Goal: Task Accomplishment & Management: Manage account settings

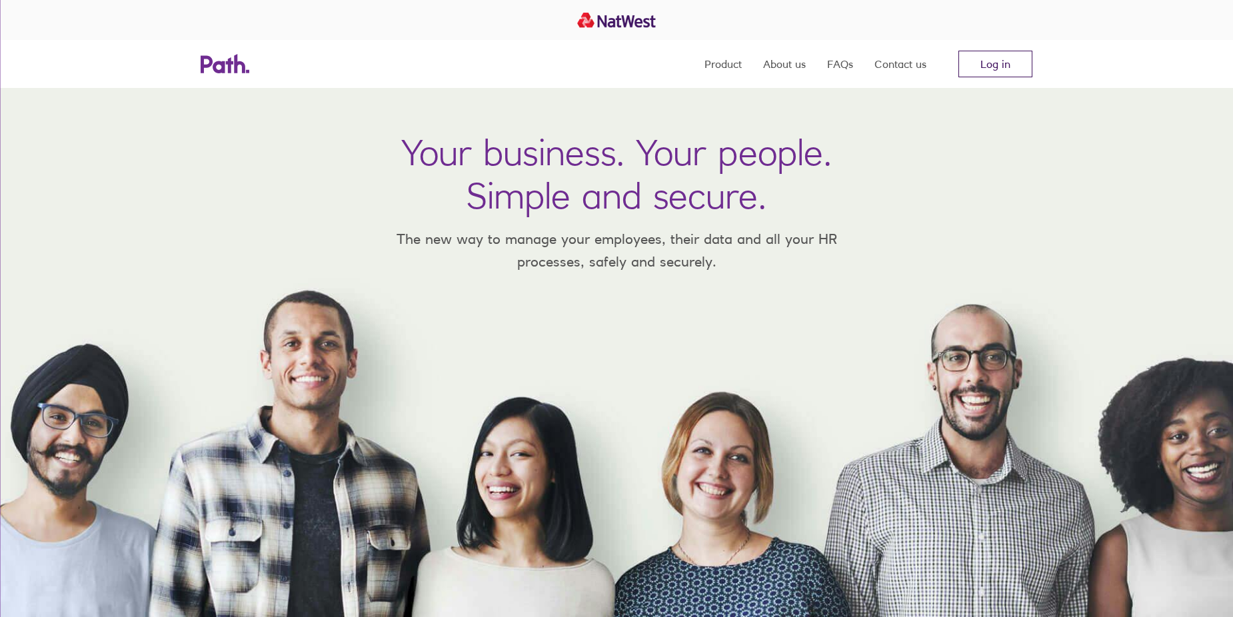
click at [1003, 55] on link "Log in" at bounding box center [996, 64] width 74 height 27
click at [997, 64] on link "Log in" at bounding box center [996, 64] width 74 height 27
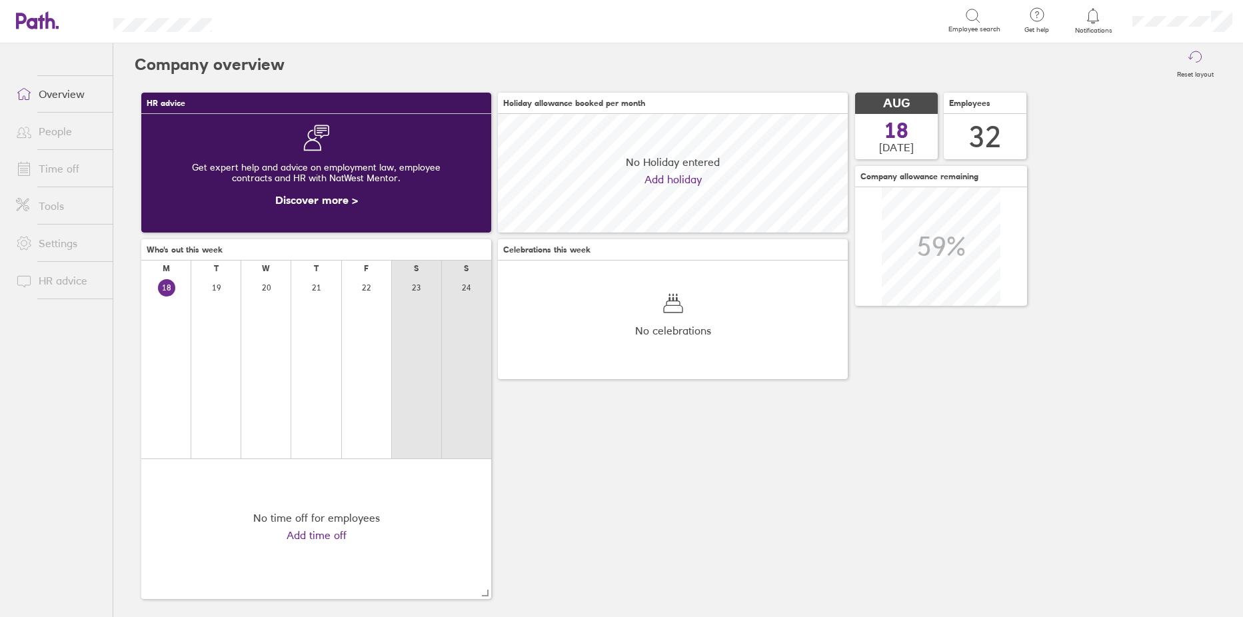
scroll to position [119, 350]
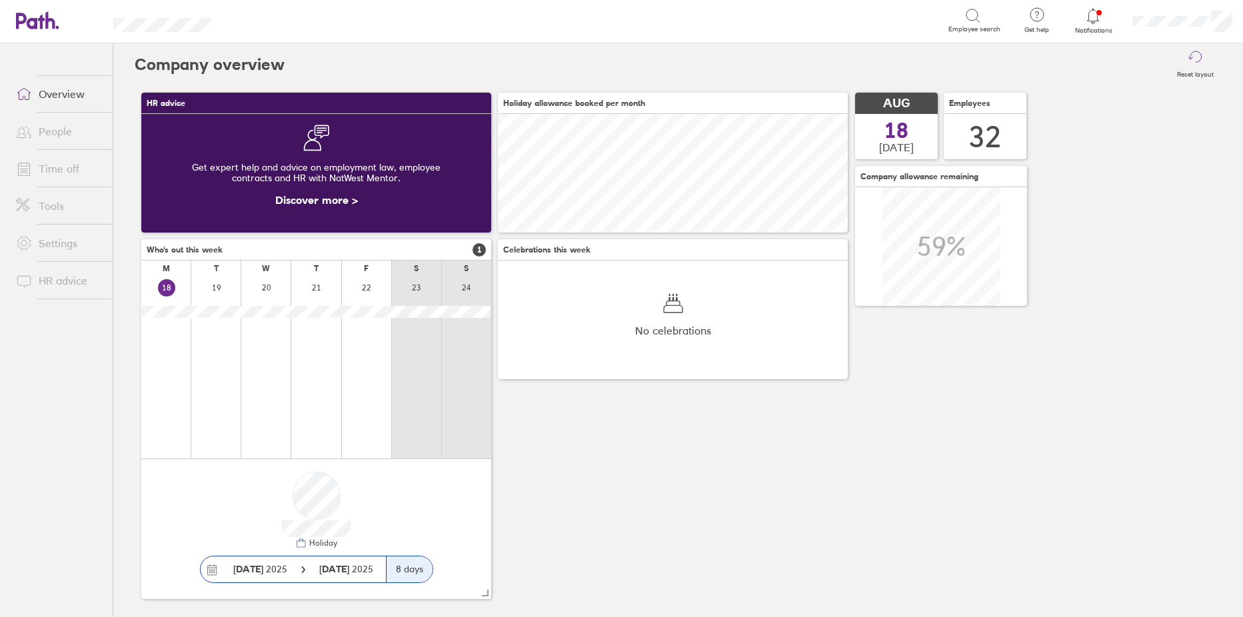
click at [54, 170] on link "Time off" at bounding box center [58, 168] width 107 height 27
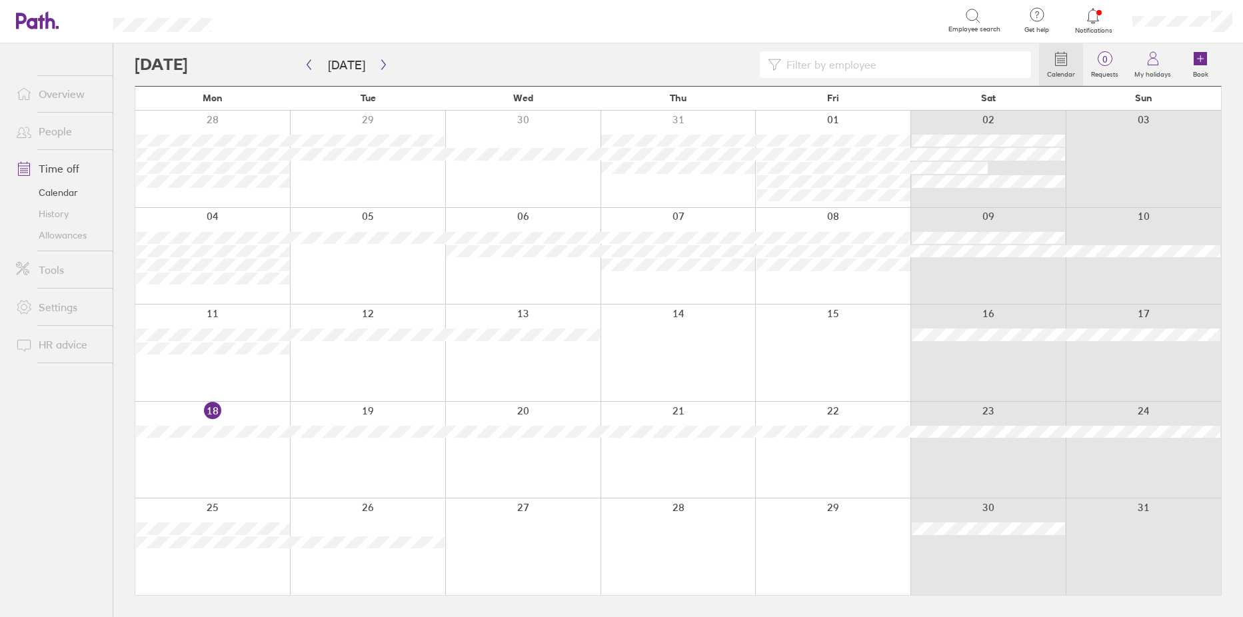
click at [43, 131] on link "People" at bounding box center [58, 131] width 107 height 27
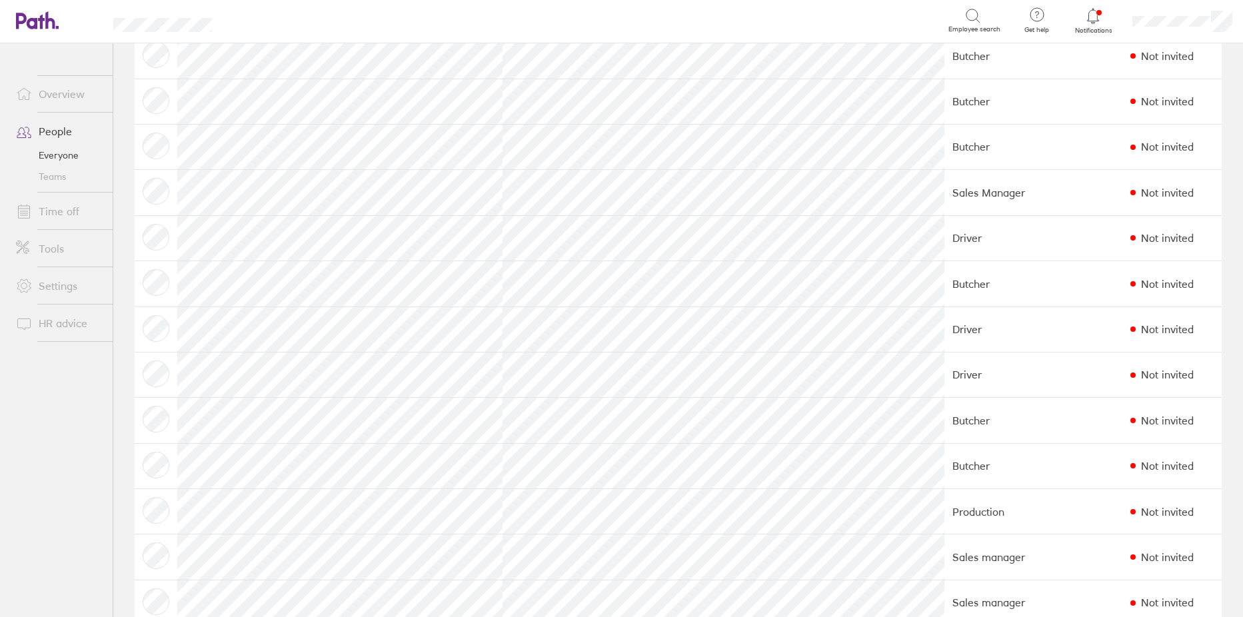
scroll to position [133, 0]
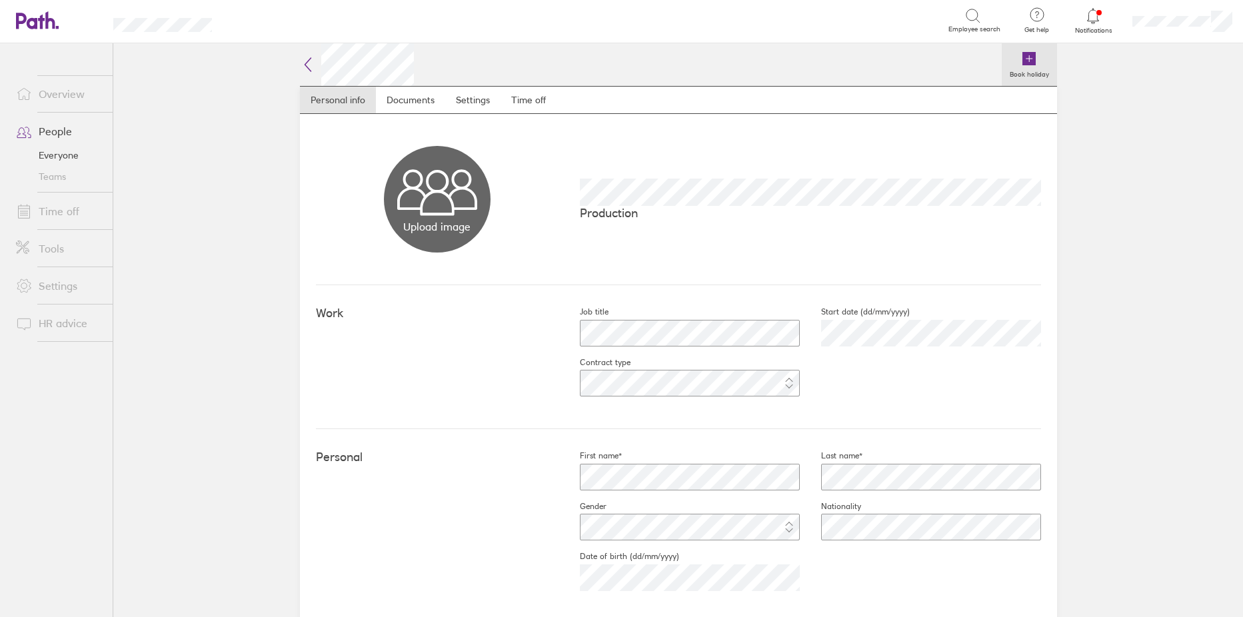
click at [1023, 59] on icon at bounding box center [1029, 58] width 13 height 13
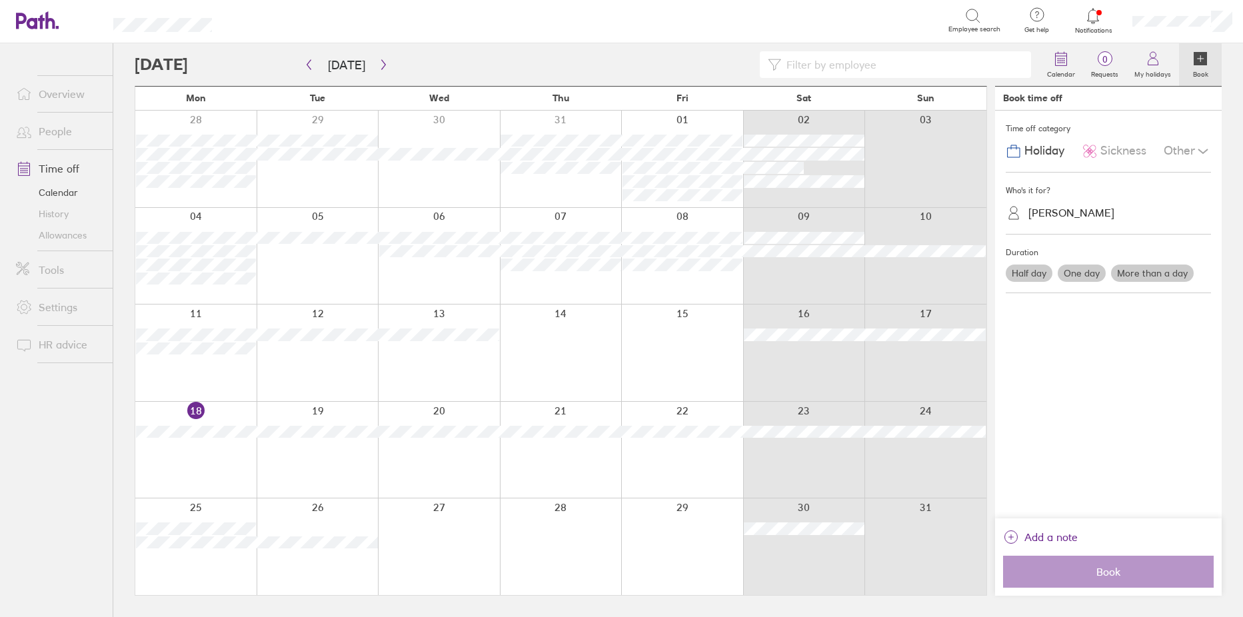
click at [781, 377] on div at bounding box center [804, 353] width 122 height 97
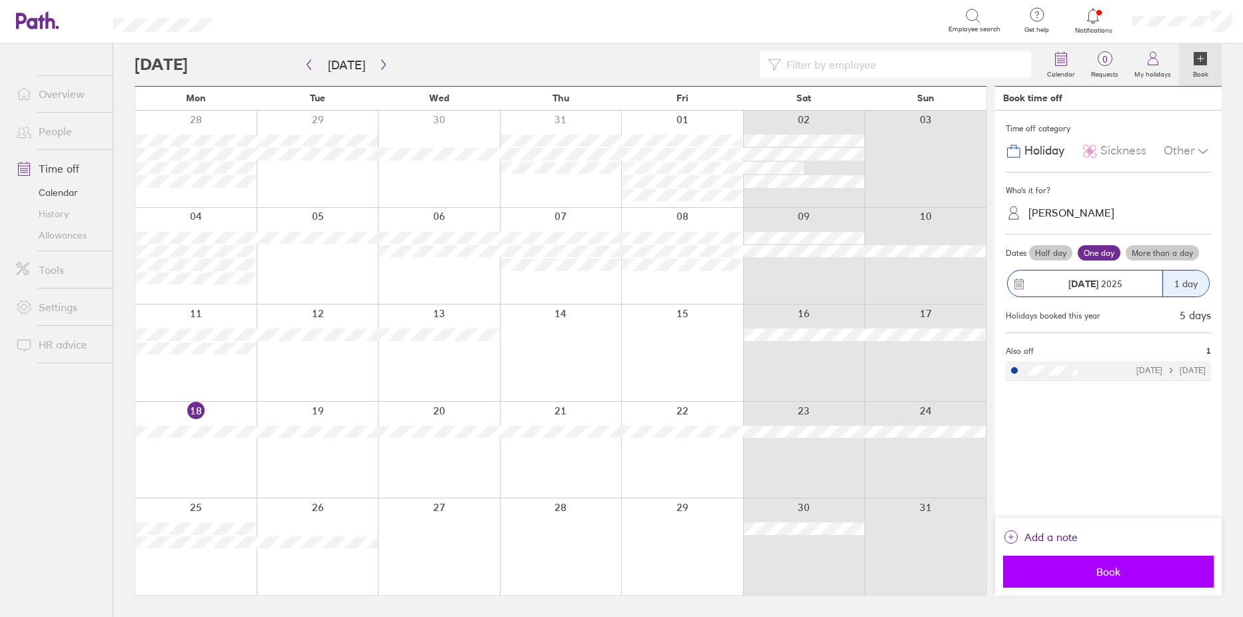
click at [1089, 572] on span "Book" at bounding box center [1109, 572] width 192 height 12
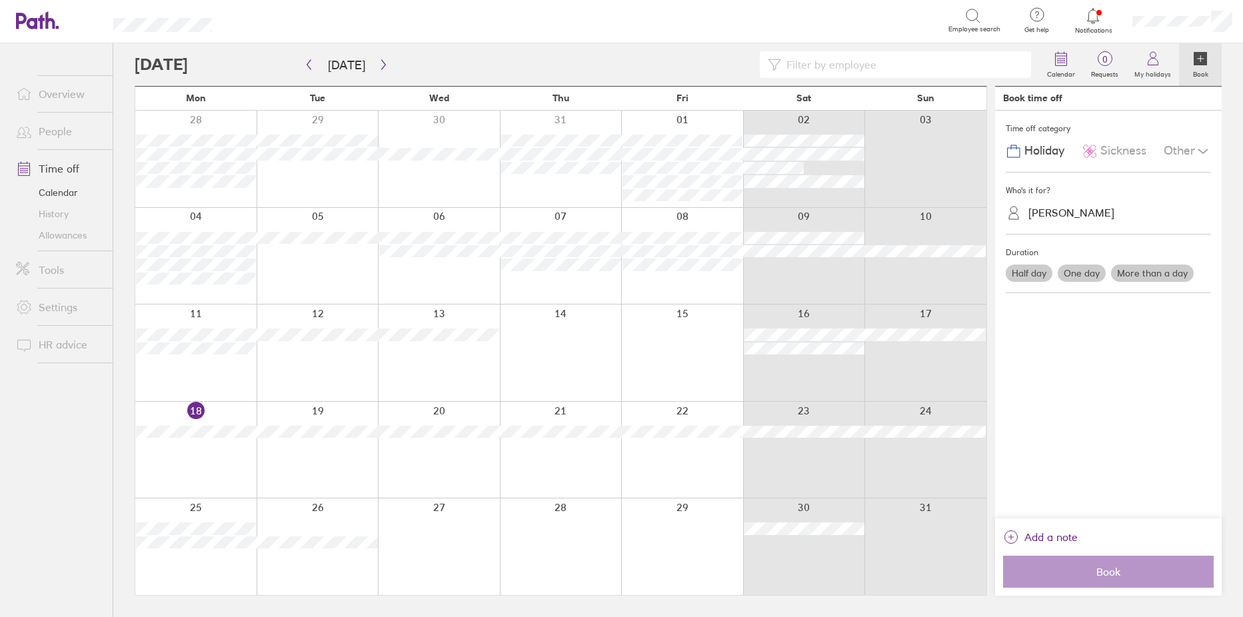
click at [47, 126] on link "People" at bounding box center [58, 131] width 107 height 27
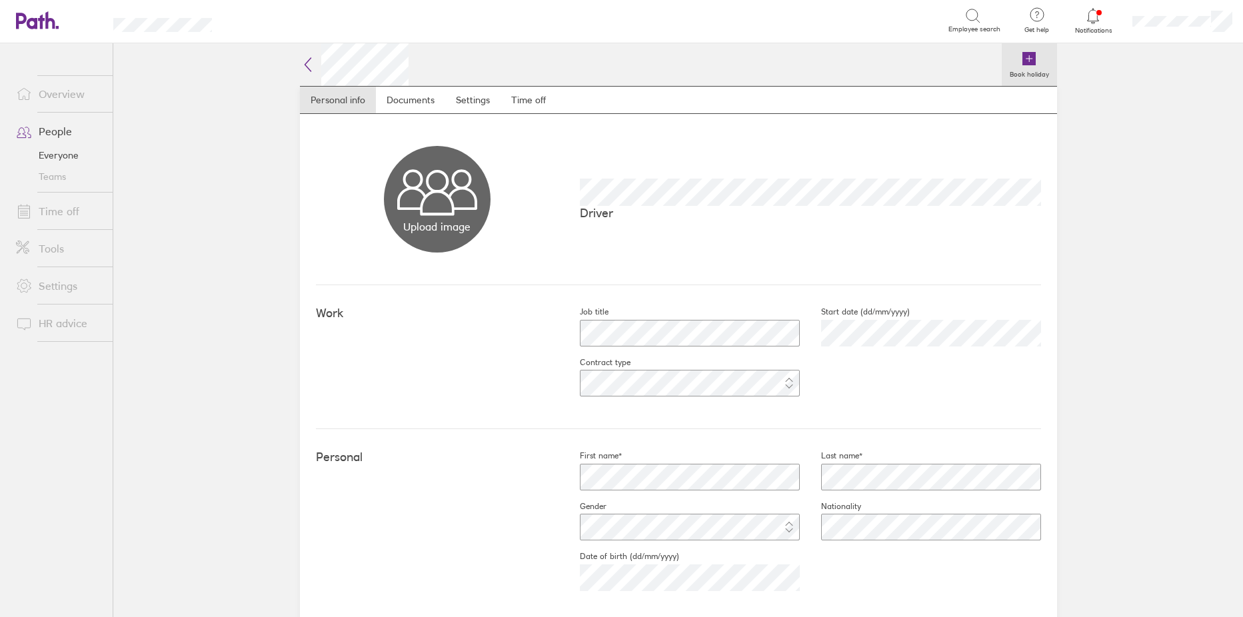
click at [1024, 55] on icon at bounding box center [1029, 58] width 13 height 13
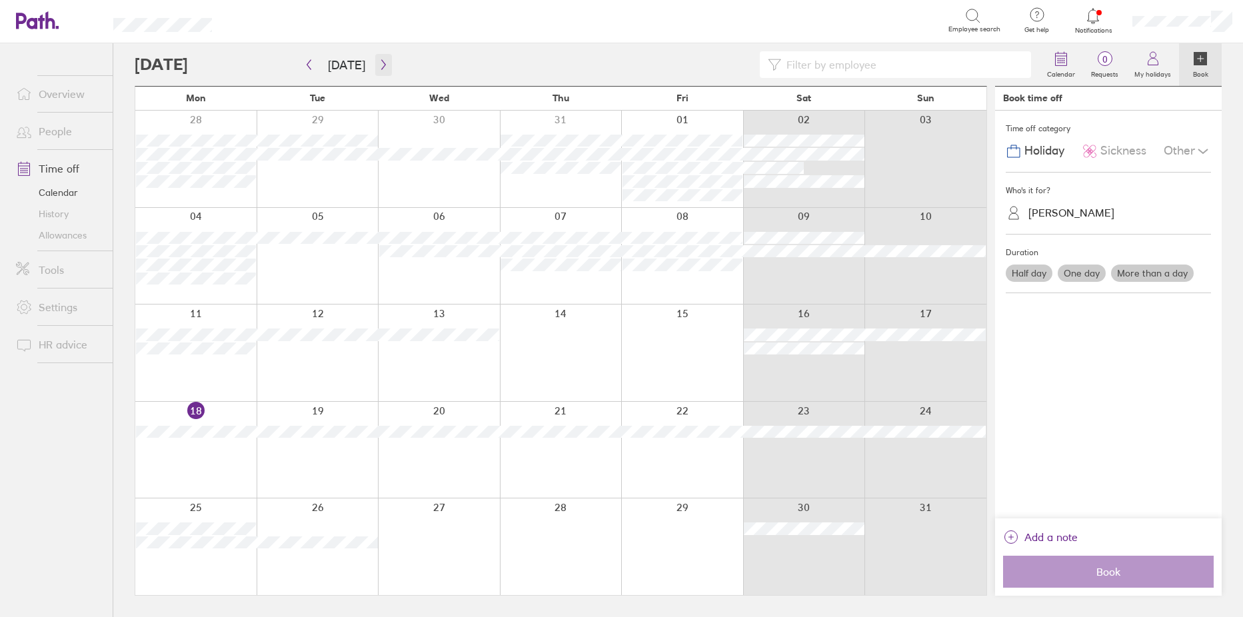
click at [383, 61] on icon "button" at bounding box center [384, 64] width 10 height 11
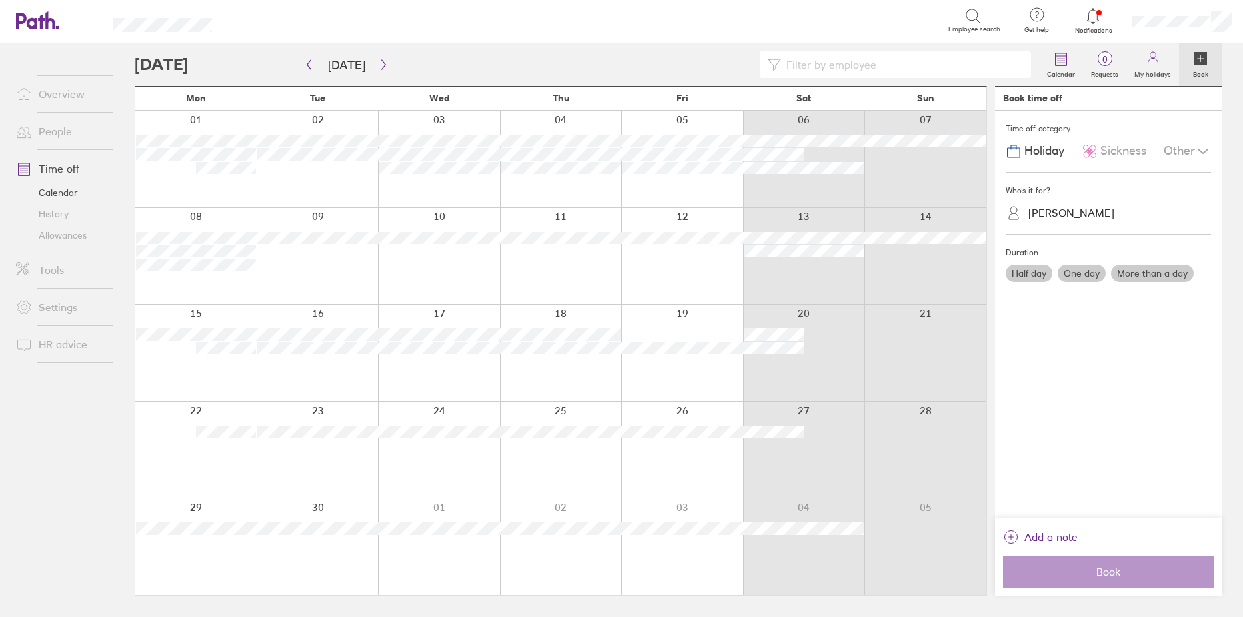
click at [298, 450] on div at bounding box center [318, 450] width 122 height 97
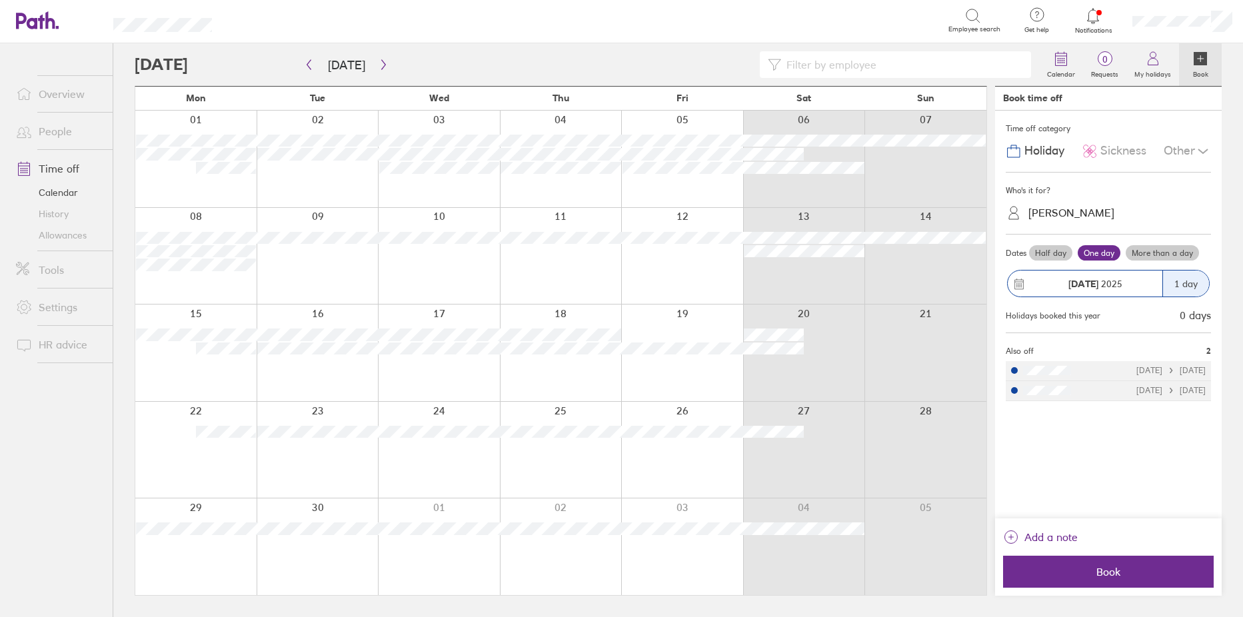
click at [1171, 251] on label "More than a day" at bounding box center [1162, 253] width 73 height 16
click at [0, 0] on input "More than a day" at bounding box center [0, 0] width 0 height 0
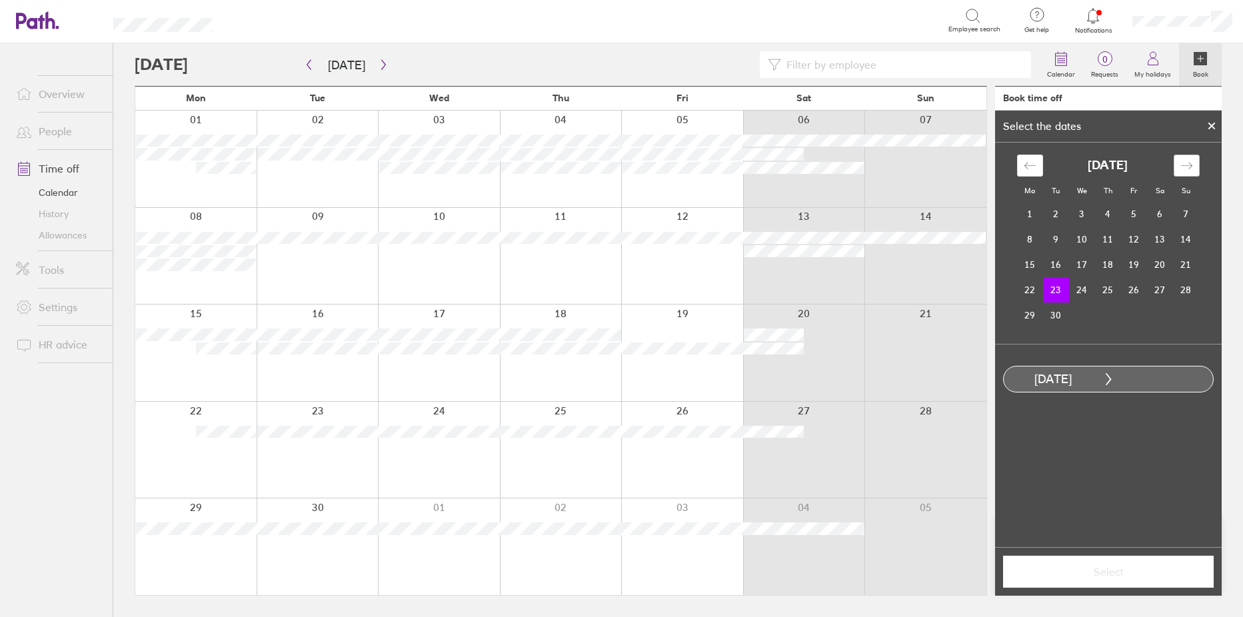
click at [1190, 156] on div "Move forward to switch to the next month." at bounding box center [1187, 166] width 26 height 22
click at [1113, 213] on td "2" at bounding box center [1108, 214] width 26 height 25
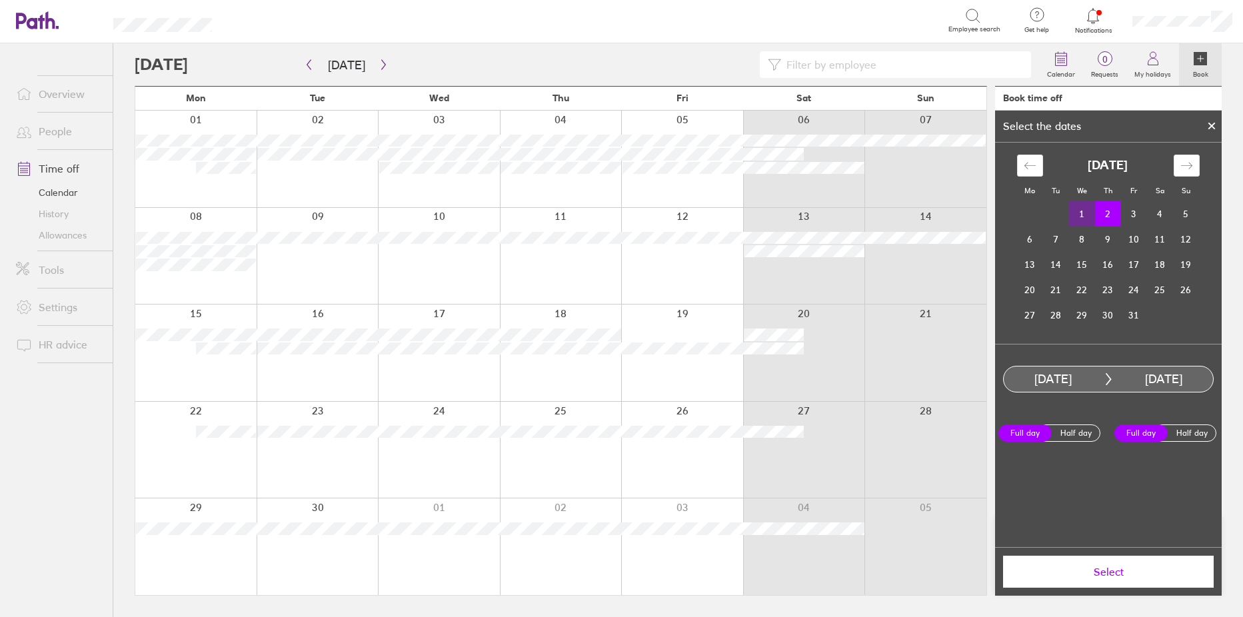
click at [1154, 574] on span "Select" at bounding box center [1109, 572] width 192 height 12
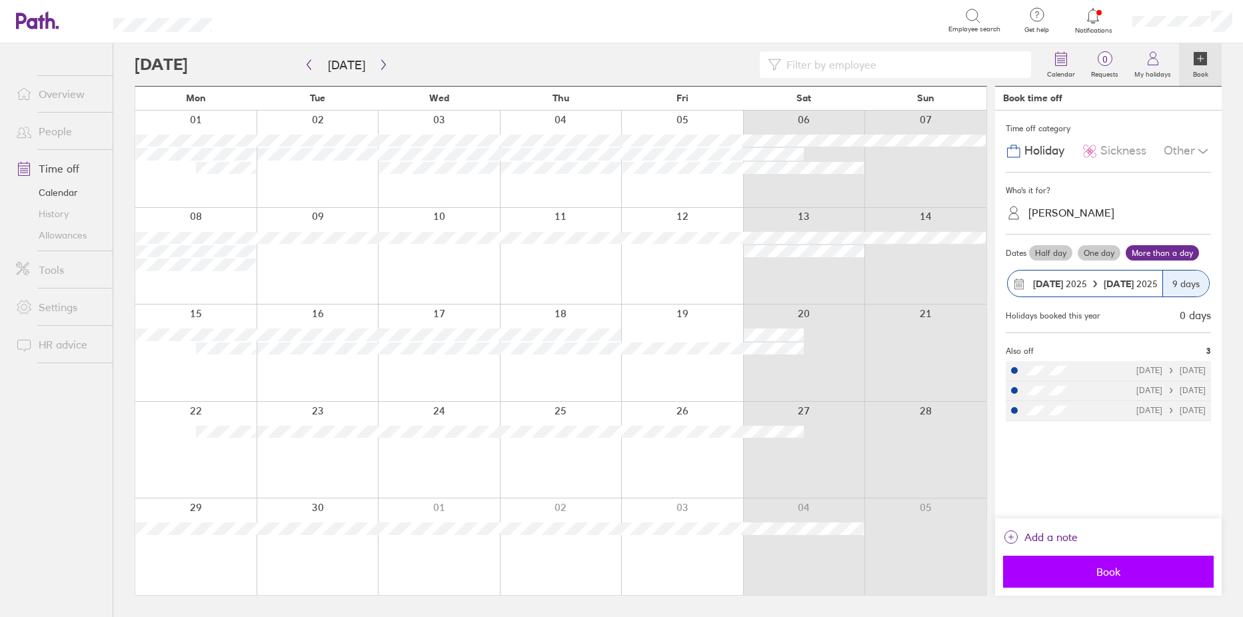
click at [1149, 575] on span "Book" at bounding box center [1109, 572] width 192 height 12
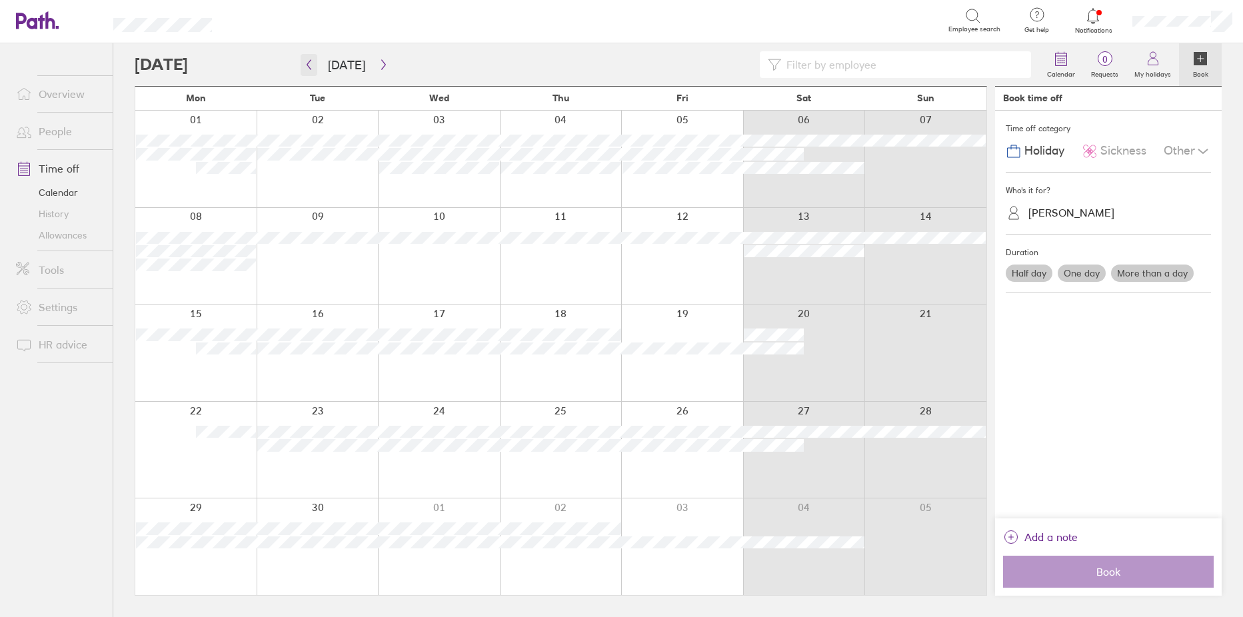
click at [309, 64] on icon "button" at bounding box center [309, 64] width 10 height 11
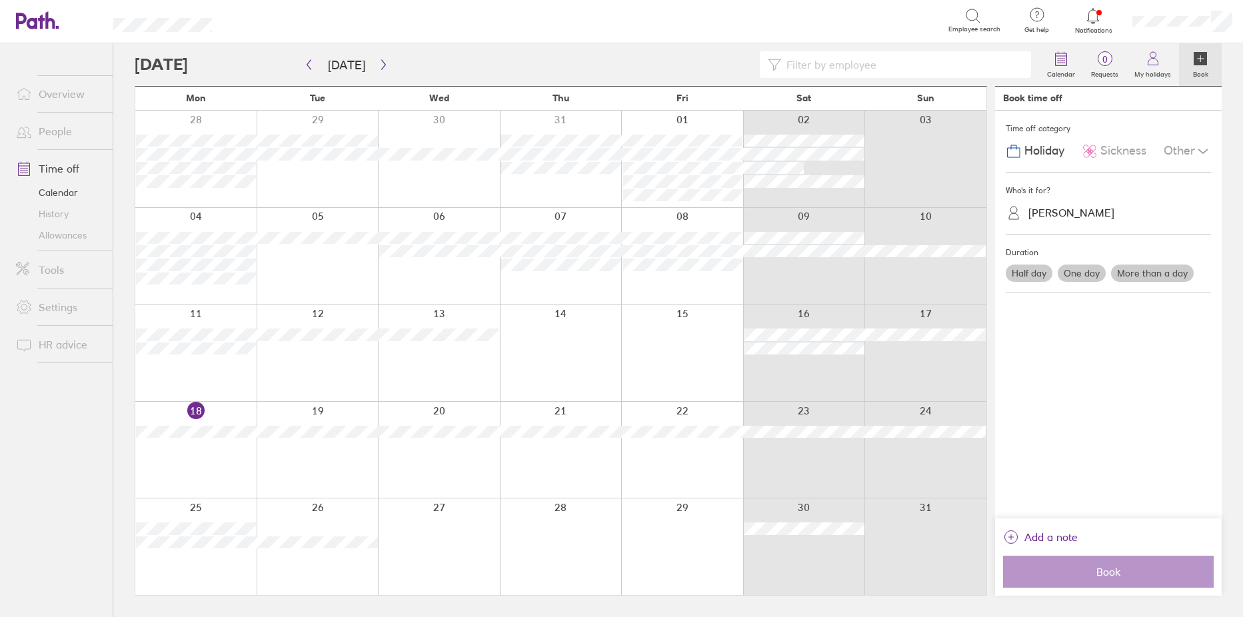
click at [61, 131] on link "People" at bounding box center [58, 131] width 107 height 27
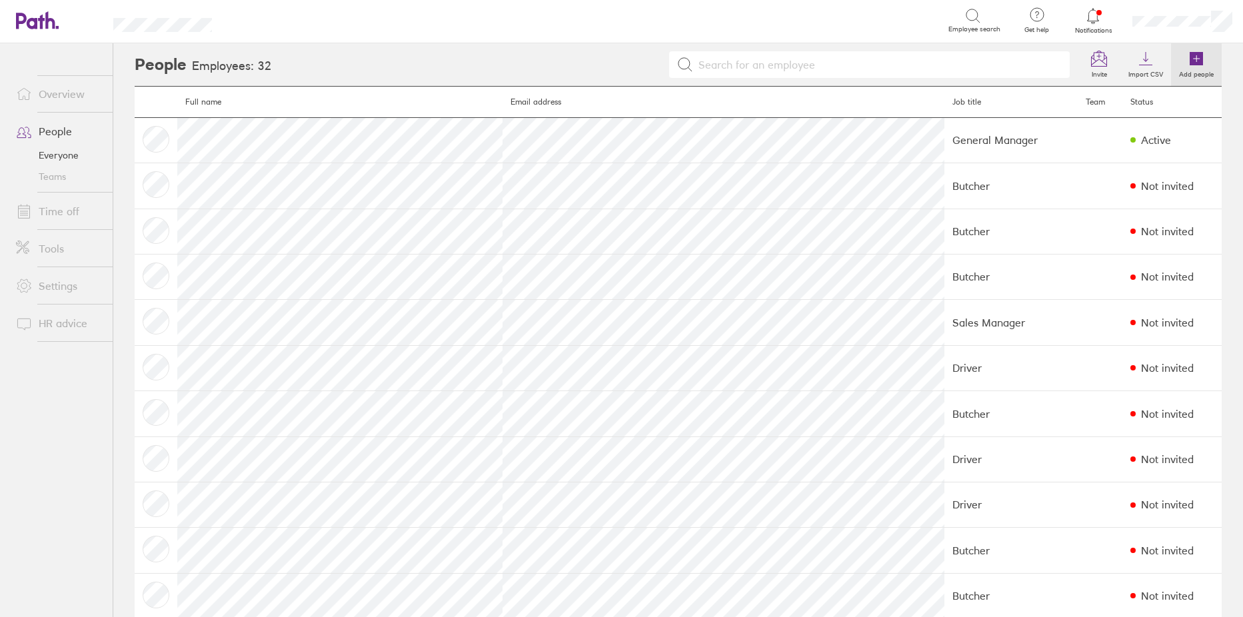
click at [1191, 55] on icon at bounding box center [1196, 58] width 13 height 13
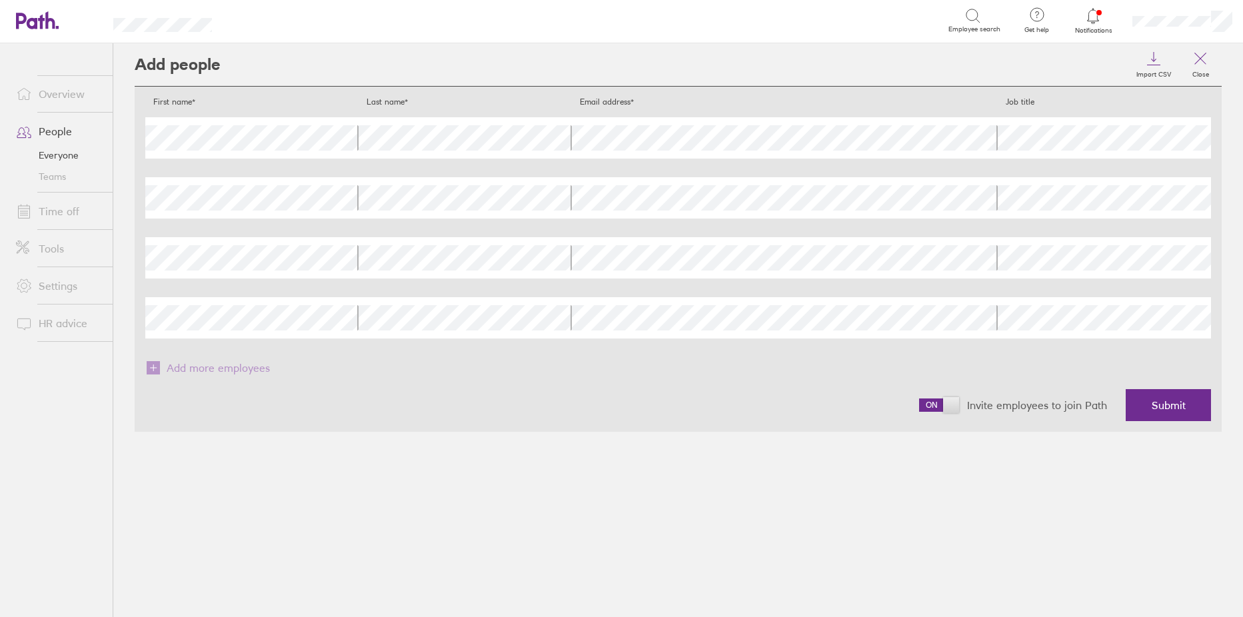
drag, startPoint x: 952, startPoint y: 406, endPoint x: 909, endPoint y: 404, distance: 42.7
click at [909, 404] on div "Invite employees to join Path Submit" at bounding box center [678, 405] width 1066 height 53
click at [1203, 53] on icon at bounding box center [1201, 59] width 16 height 16
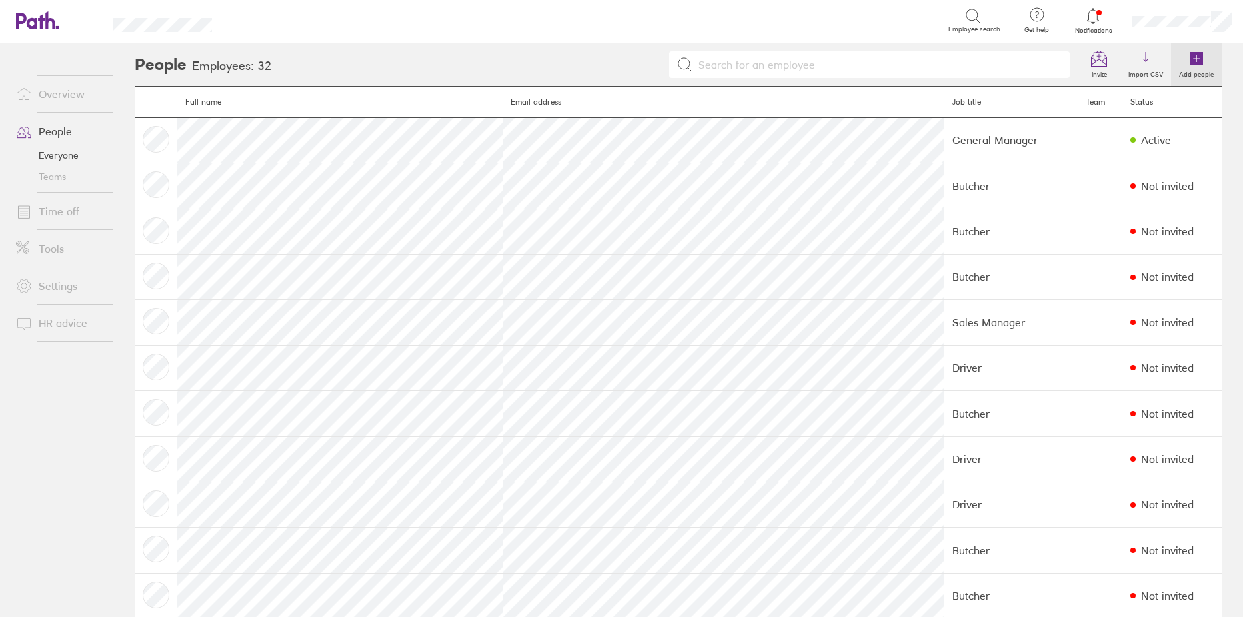
click at [1190, 56] on icon at bounding box center [1196, 58] width 13 height 13
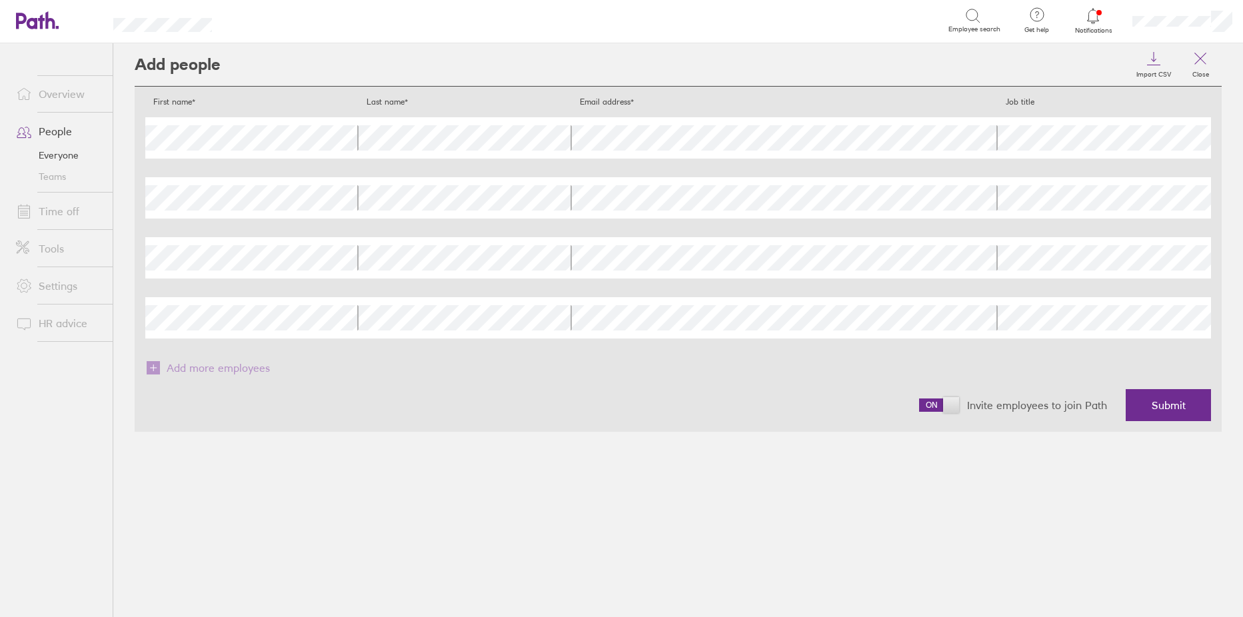
drag, startPoint x: 951, startPoint y: 405, endPoint x: 927, endPoint y: 404, distance: 24.7
click at [927, 404] on span at bounding box center [939, 405] width 40 height 13
click at [919, 409] on input "checkbox" at bounding box center [919, 409] width 0 height 0
click at [1170, 407] on span "Submit" at bounding box center [1169, 405] width 34 height 12
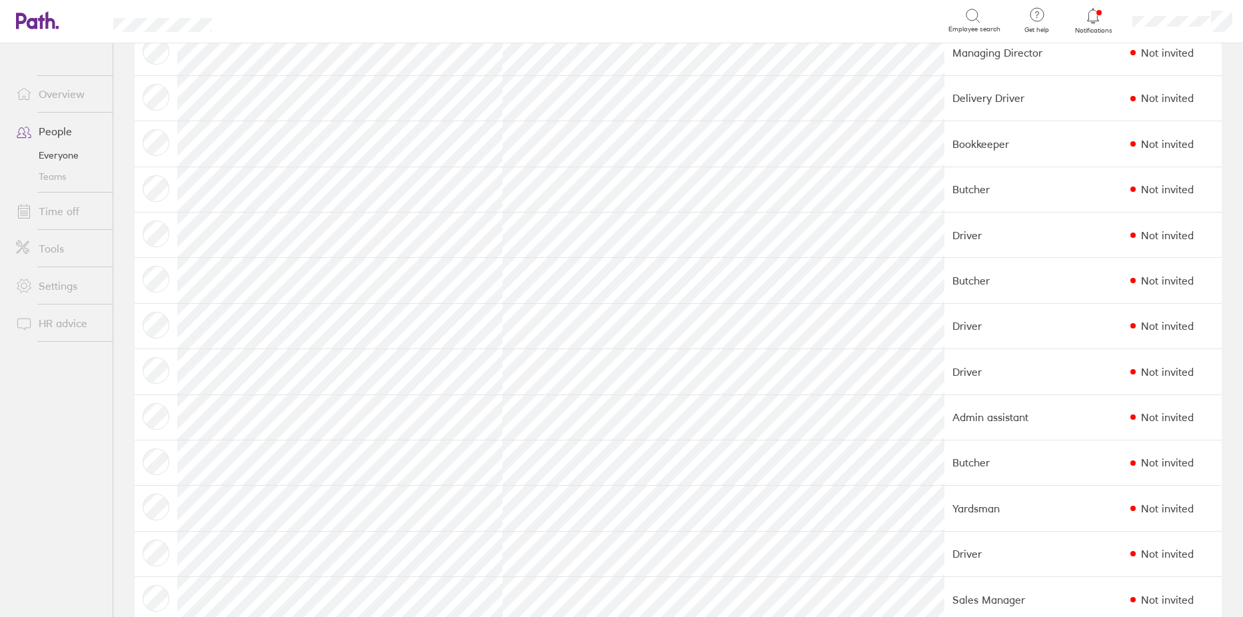
scroll to position [867, 0]
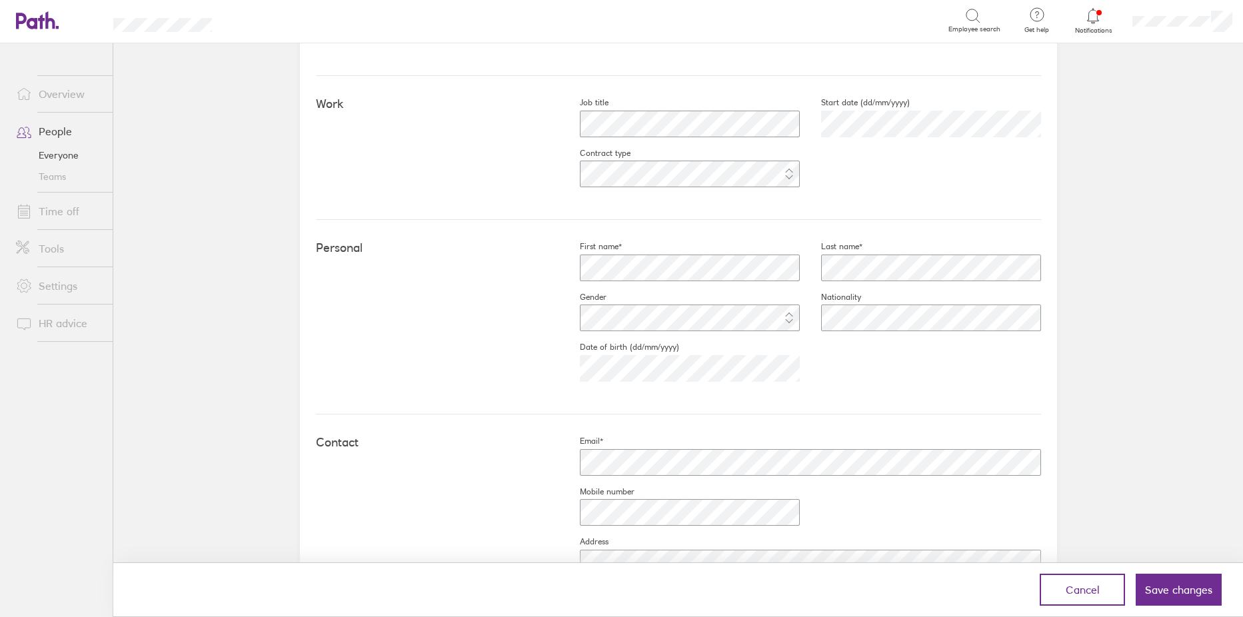
scroll to position [476, 0]
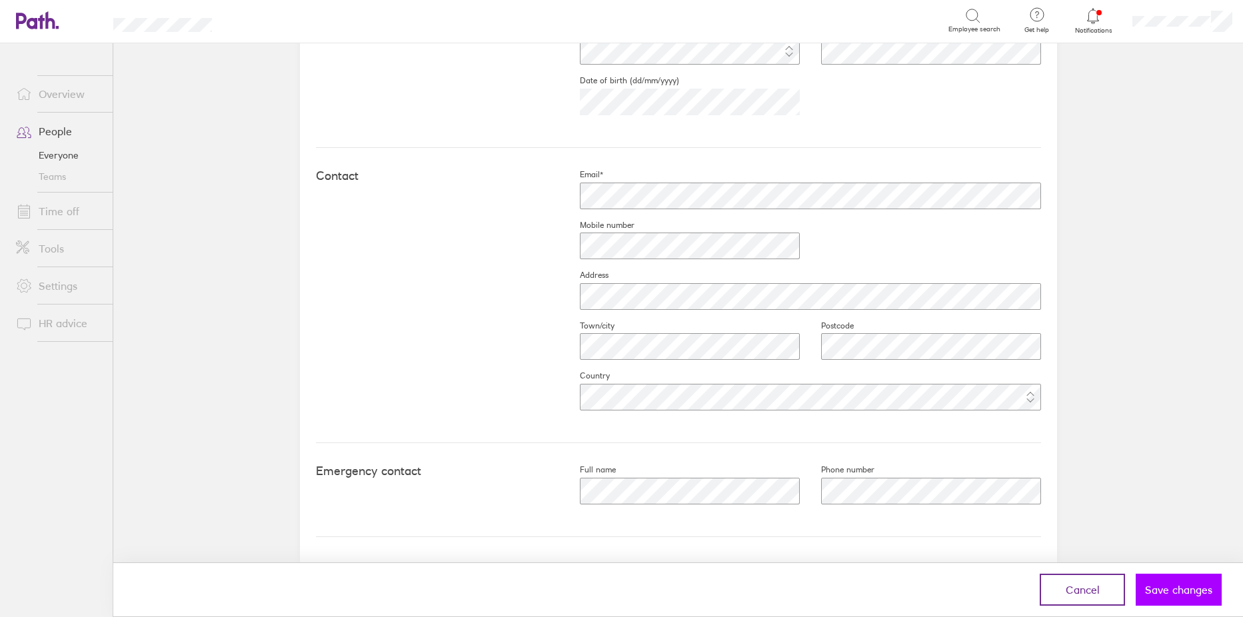
click at [1166, 588] on span "Save changes" at bounding box center [1178, 590] width 67 height 12
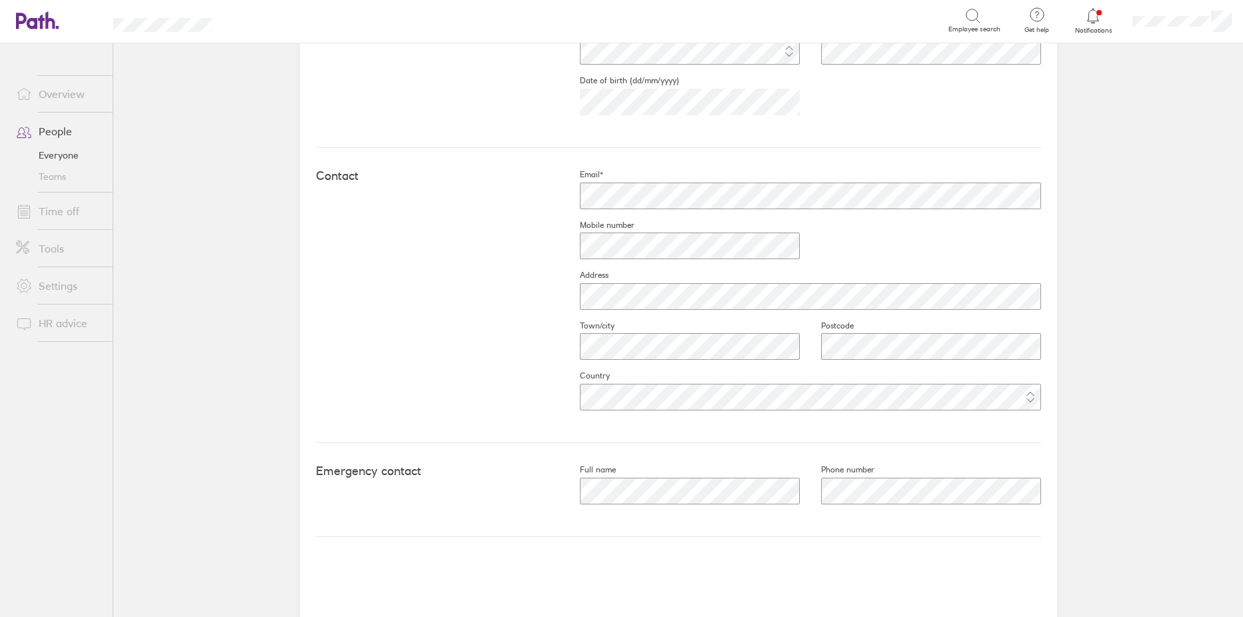
click at [46, 127] on link "People" at bounding box center [58, 131] width 107 height 27
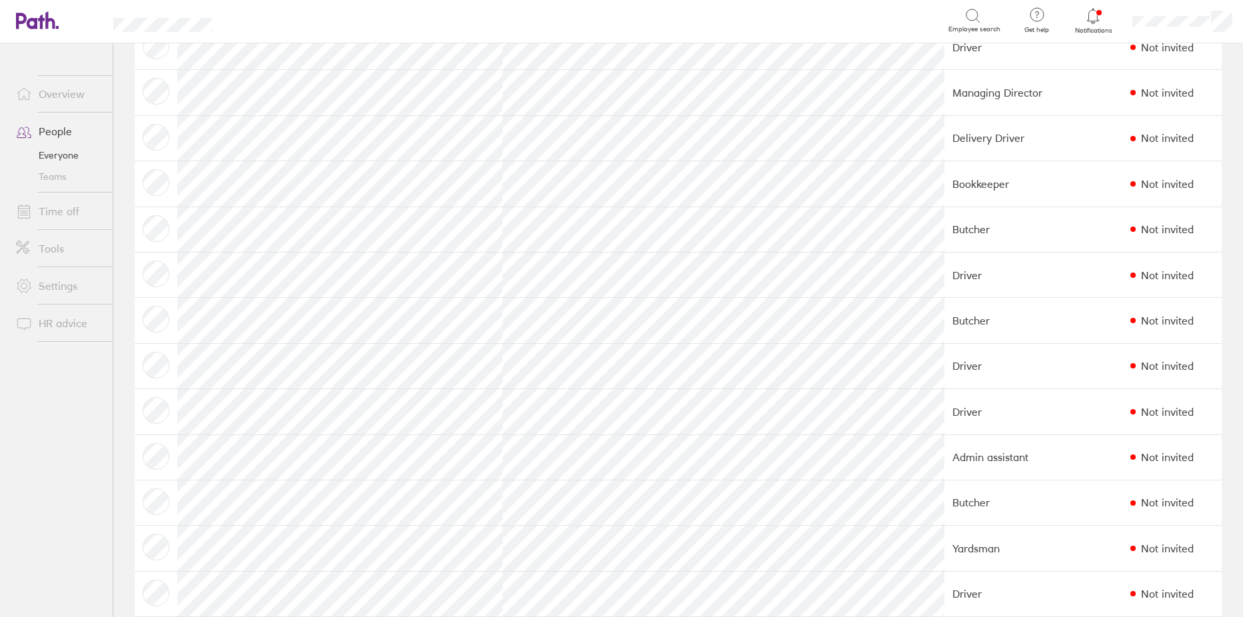
scroll to position [1027, 0]
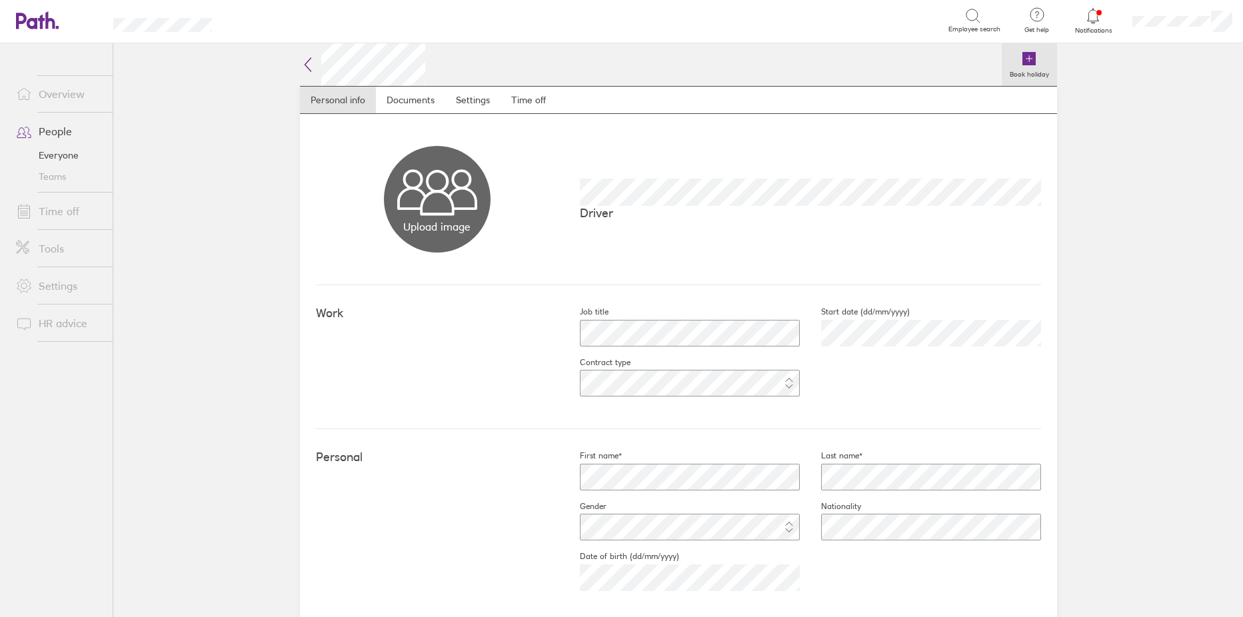
click at [1023, 58] on icon at bounding box center [1029, 58] width 13 height 13
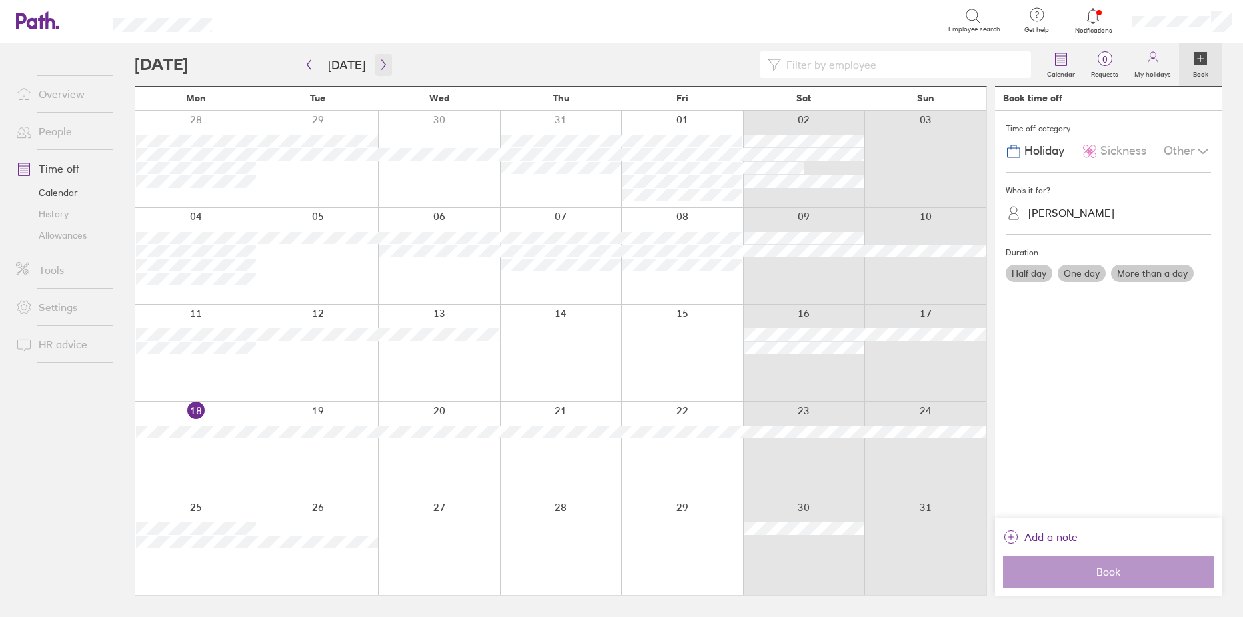
click at [379, 66] on icon "button" at bounding box center [384, 64] width 10 height 11
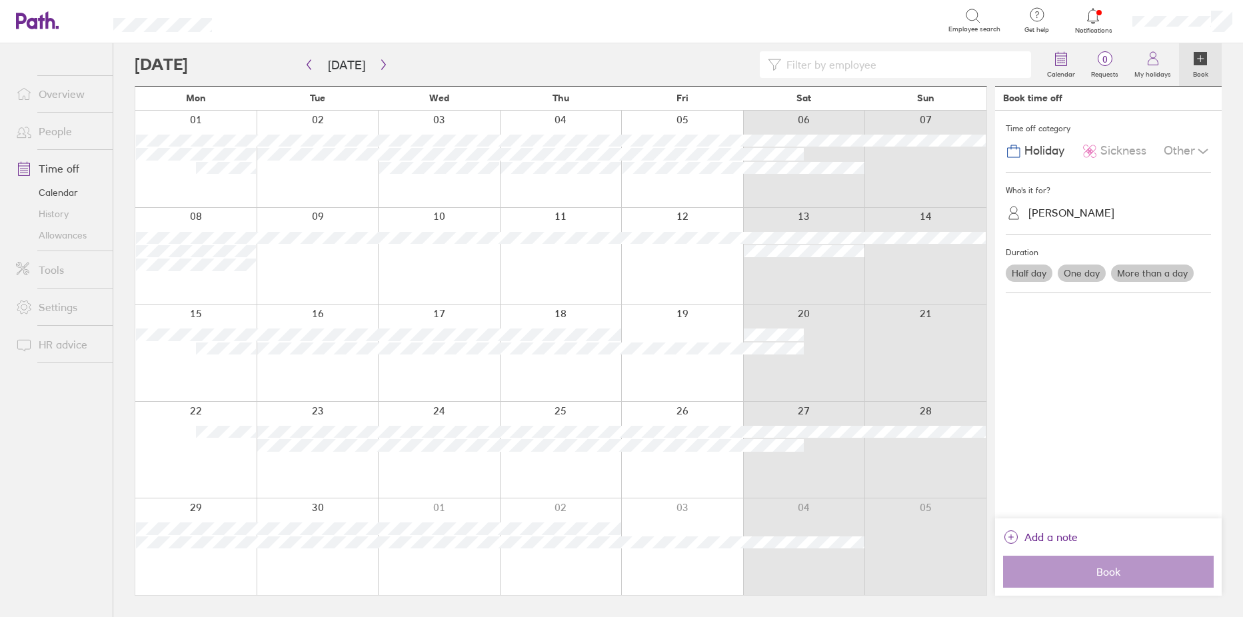
click at [775, 272] on div at bounding box center [804, 256] width 122 height 97
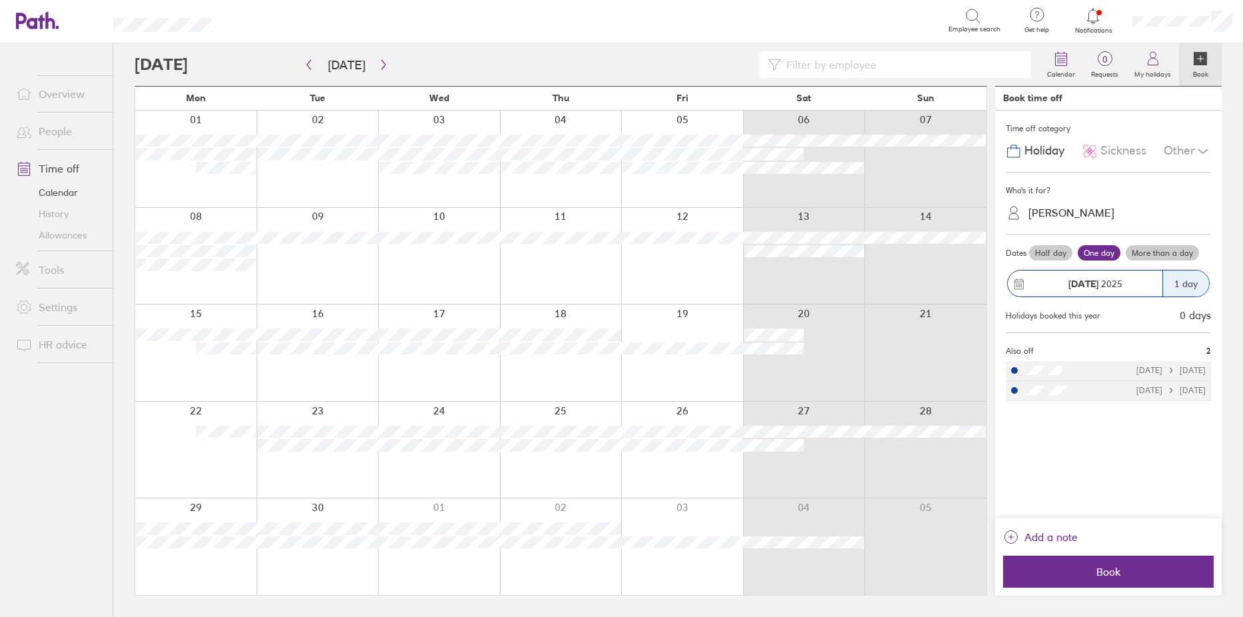
click at [1174, 255] on label "More than a day" at bounding box center [1162, 253] width 73 height 16
click at [0, 0] on input "More than a day" at bounding box center [0, 0] width 0 height 0
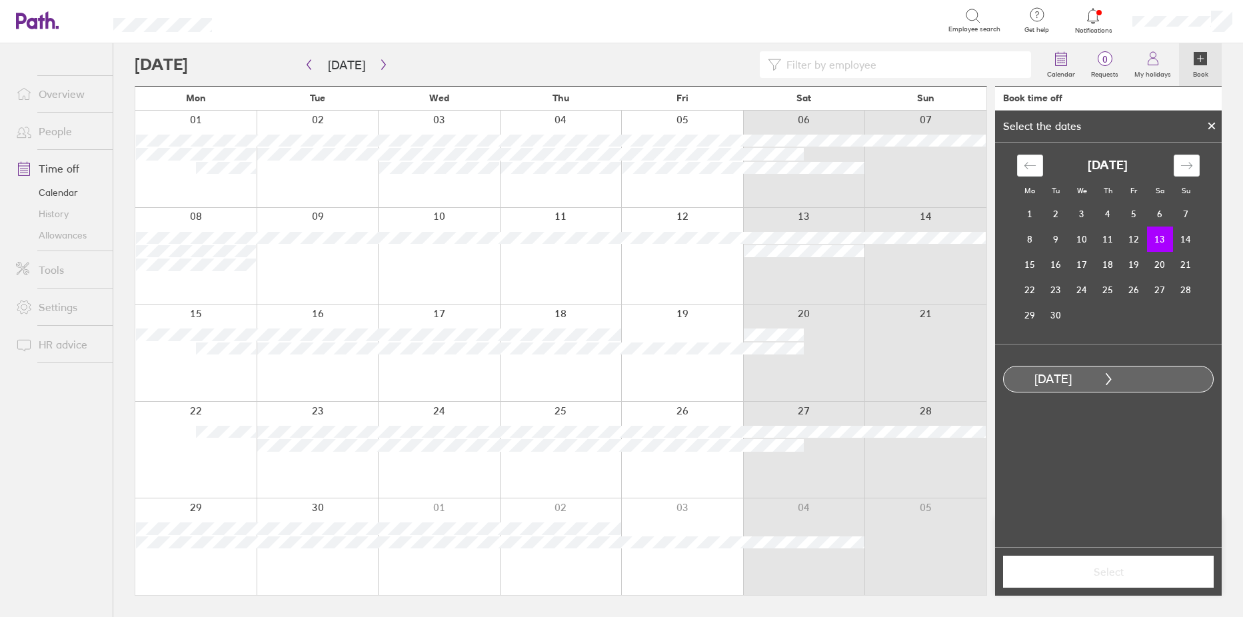
click at [832, 361] on div at bounding box center [804, 353] width 122 height 97
click at [822, 321] on div at bounding box center [804, 353] width 122 height 97
click at [1157, 269] on td "20" at bounding box center [1160, 264] width 26 height 25
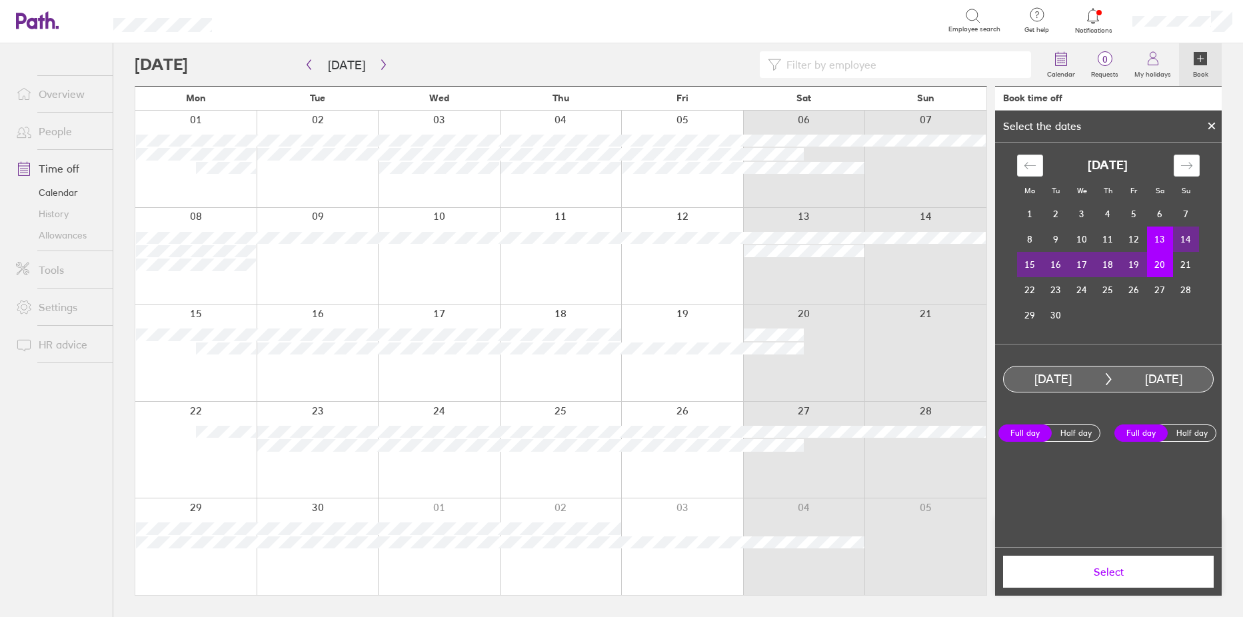
click at [1147, 579] on button "Select" at bounding box center [1108, 572] width 211 height 32
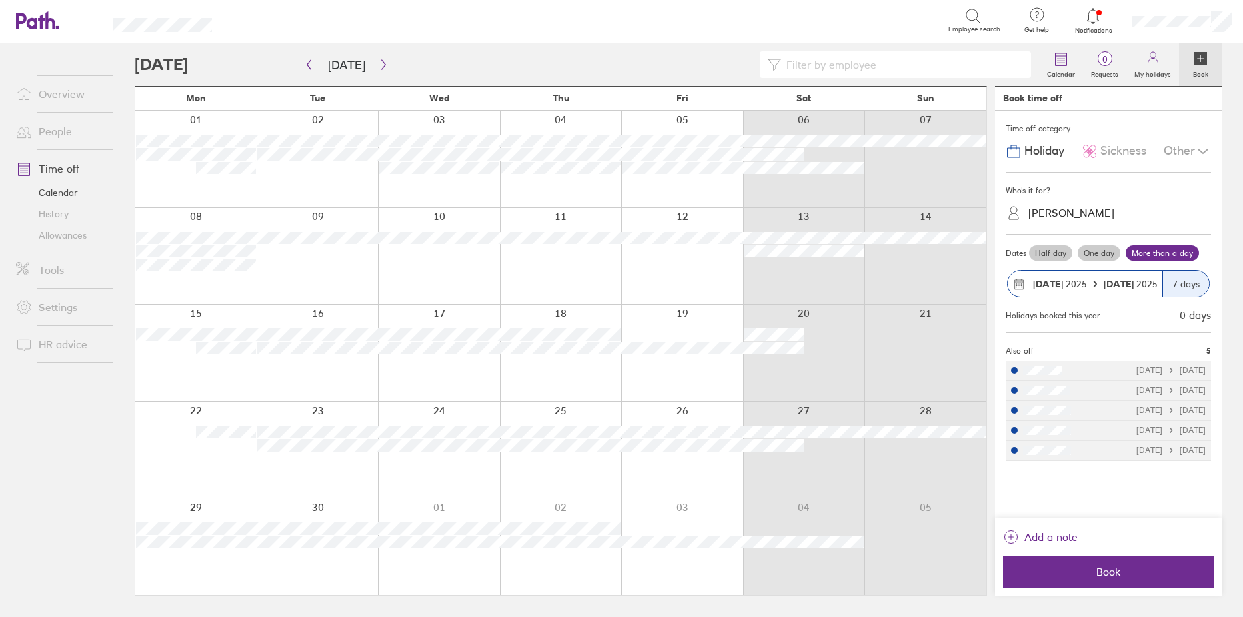
click at [1147, 579] on button "Book" at bounding box center [1108, 572] width 211 height 32
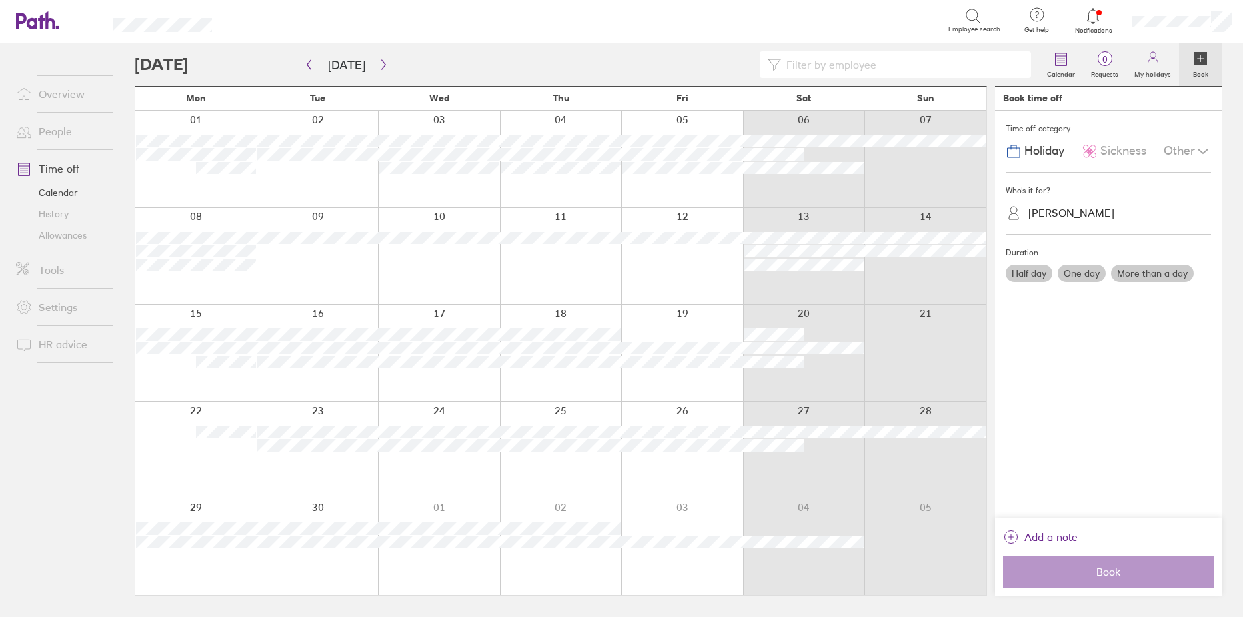
click at [51, 127] on link "People" at bounding box center [58, 131] width 107 height 27
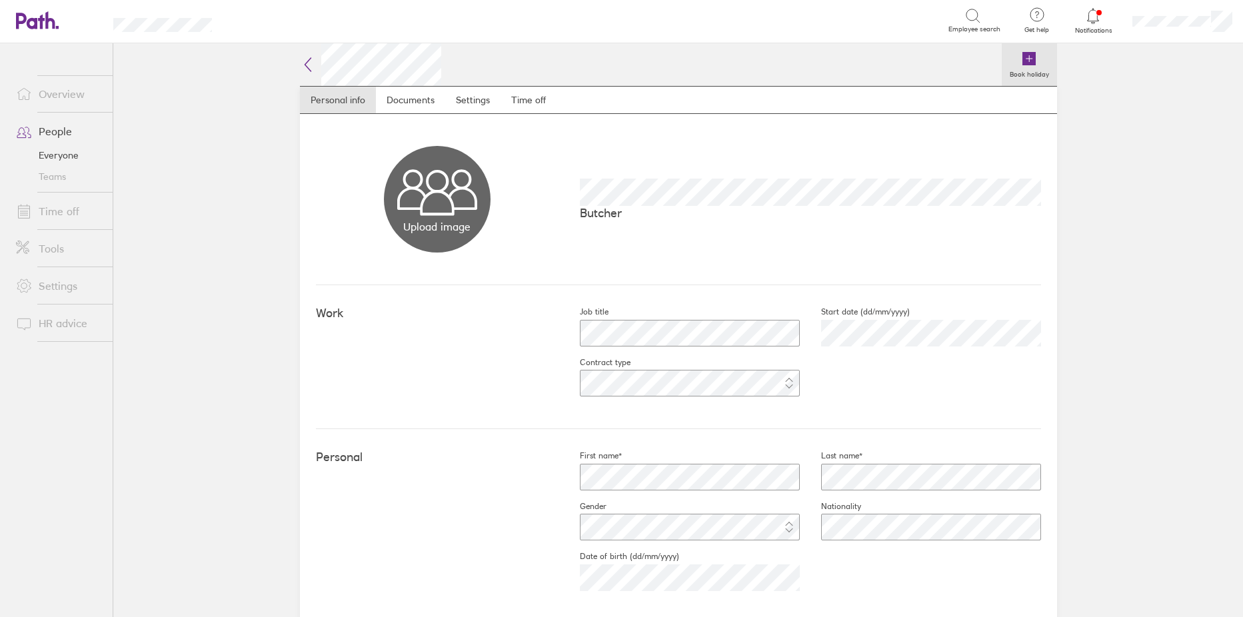
click at [1029, 54] on icon at bounding box center [1029, 58] width 13 height 13
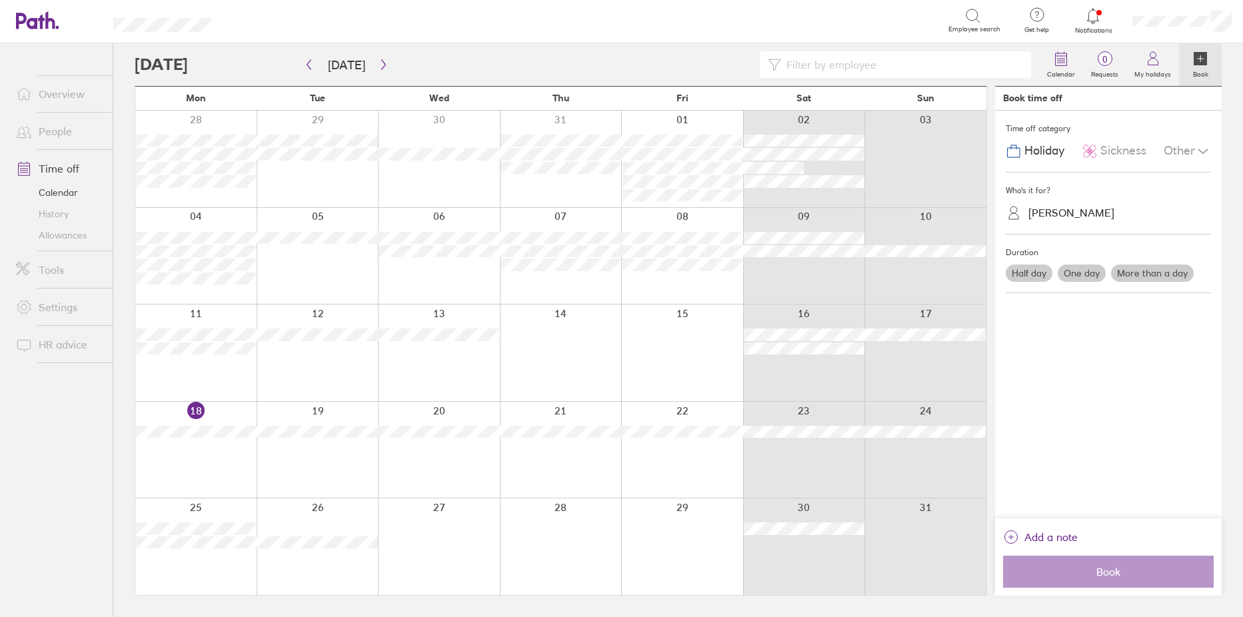
click at [569, 360] on div at bounding box center [561, 353] width 122 height 97
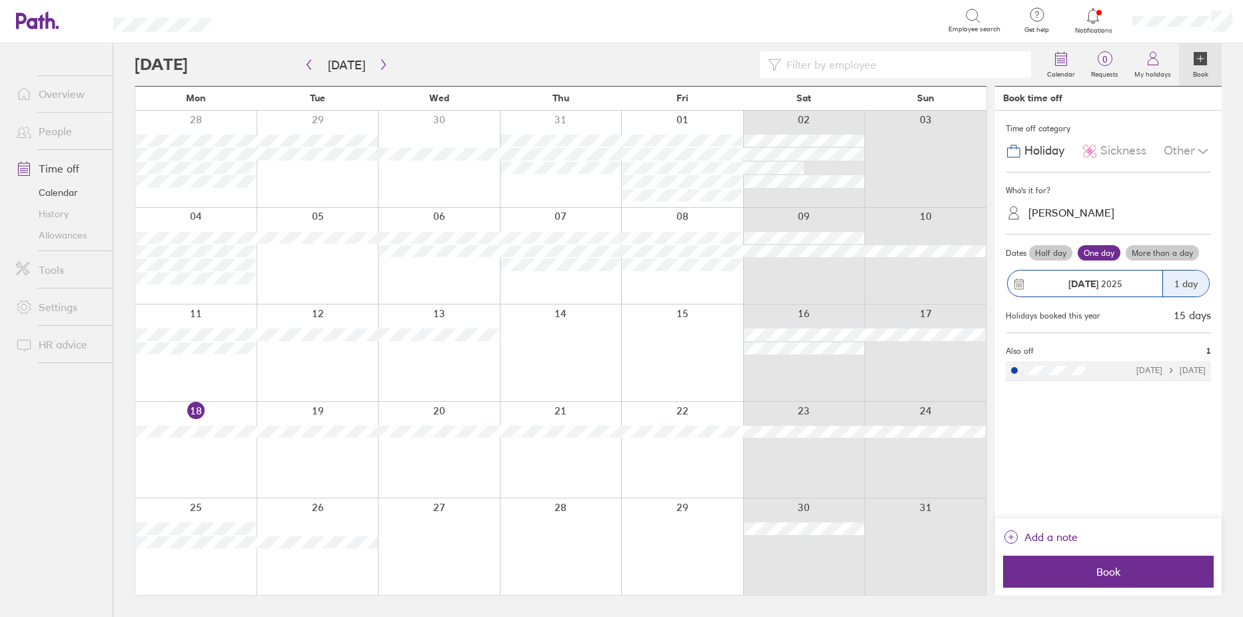
click at [1169, 245] on label "More than a day" at bounding box center [1162, 253] width 73 height 16
click at [0, 0] on input "More than a day" at bounding box center [0, 0] width 0 height 0
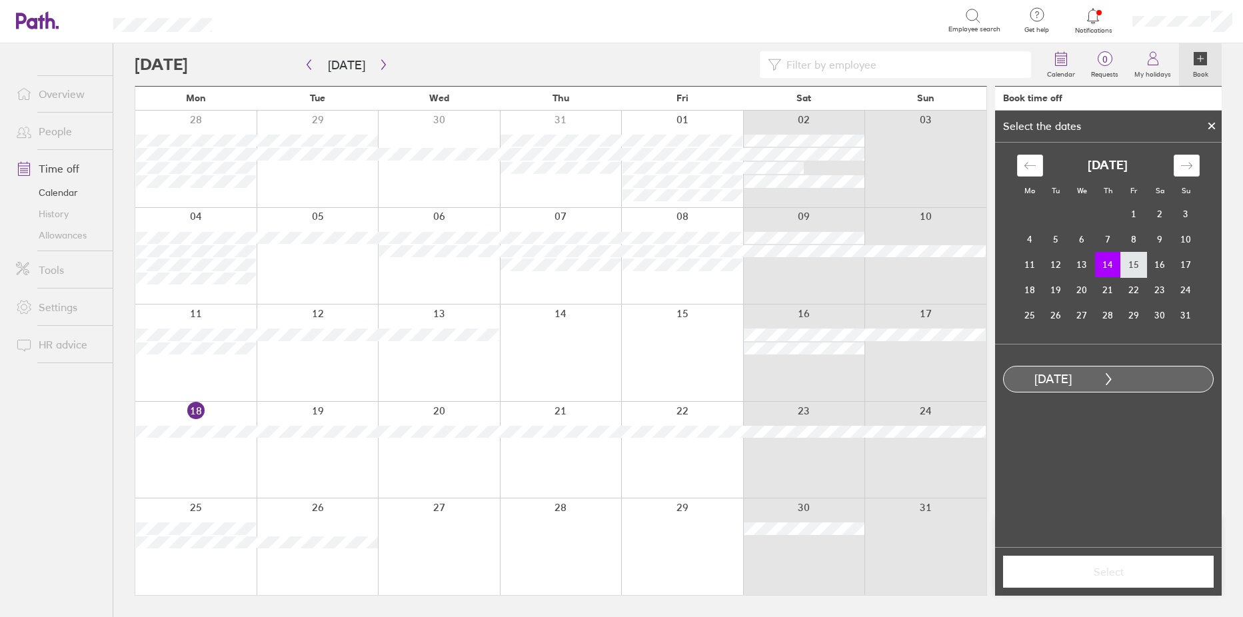
click at [1142, 267] on td "15" at bounding box center [1134, 264] width 26 height 25
click at [1121, 571] on span "Select" at bounding box center [1109, 572] width 192 height 12
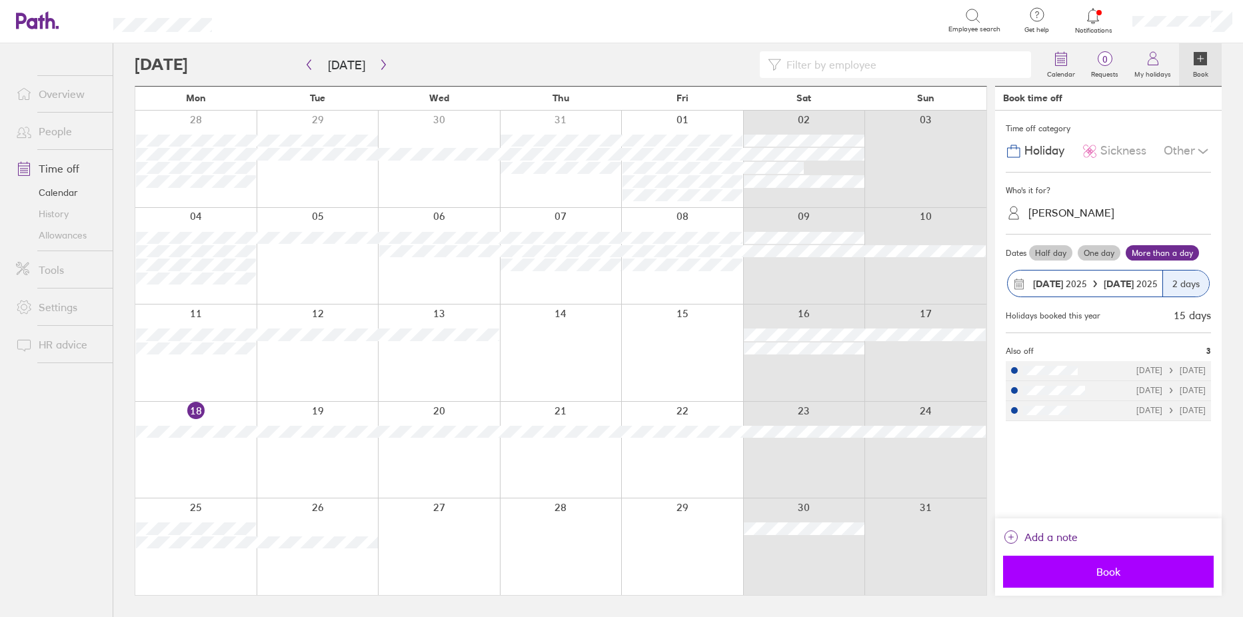
click at [1124, 571] on span "Book" at bounding box center [1109, 572] width 192 height 12
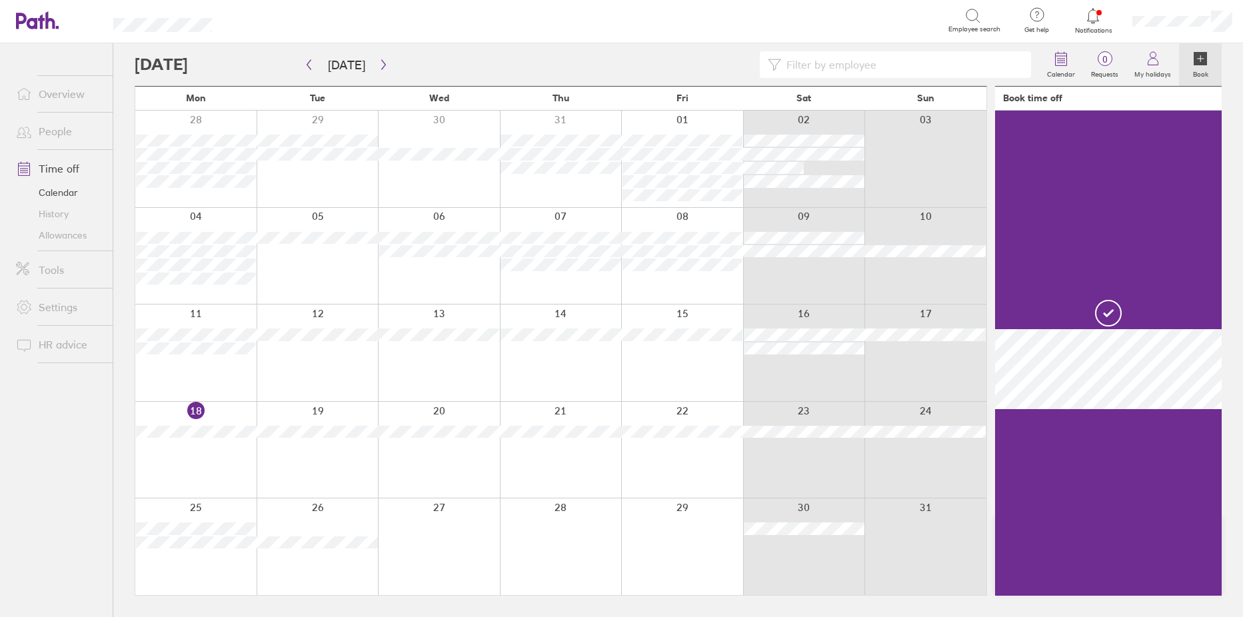
click at [179, 464] on div at bounding box center [195, 450] width 121 height 97
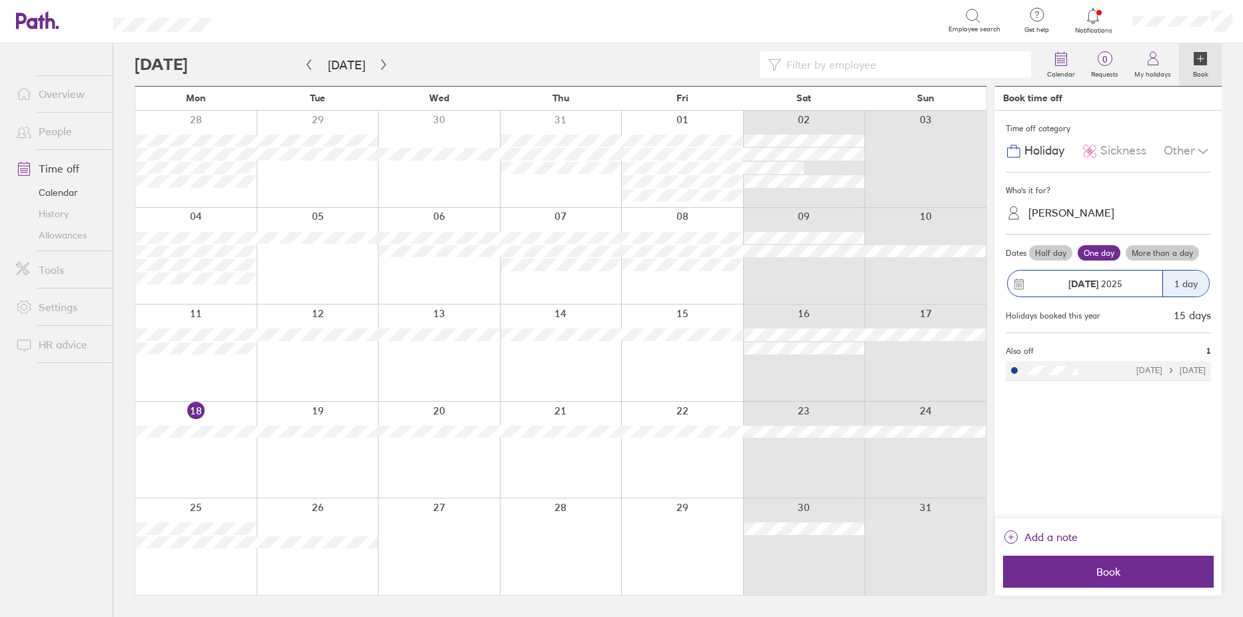
click at [1042, 252] on label "Half day" at bounding box center [1050, 253] width 43 height 16
click at [0, 0] on input "Half day" at bounding box center [0, 0] width 0 height 0
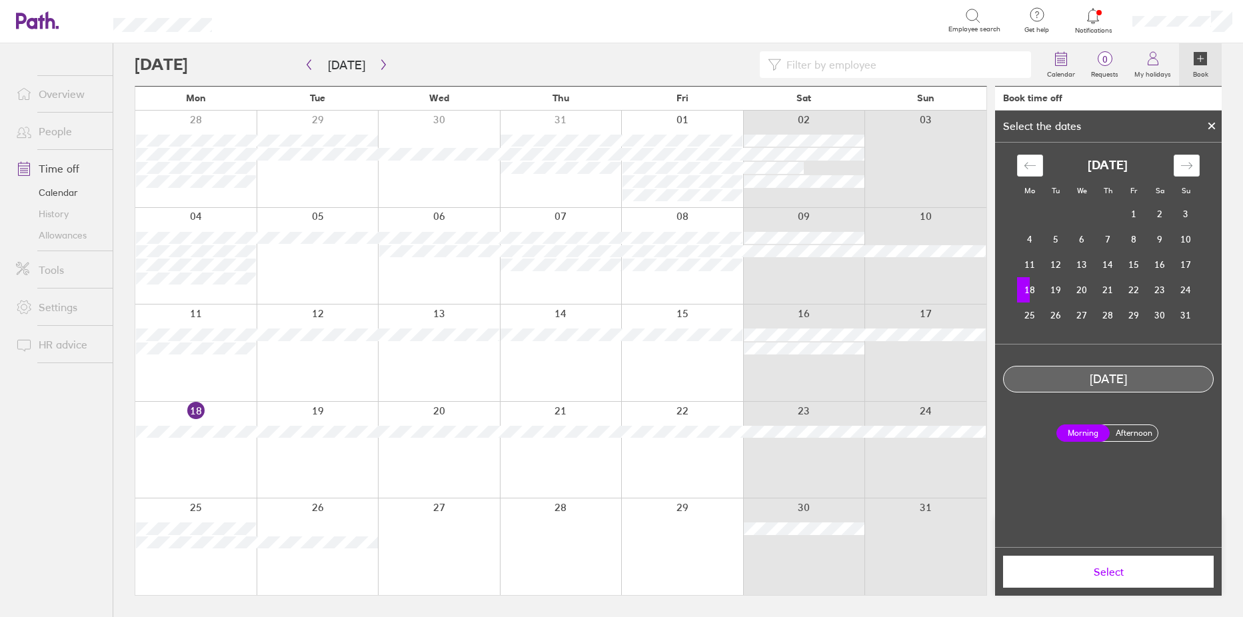
click at [1101, 572] on span "Select" at bounding box center [1109, 572] width 192 height 12
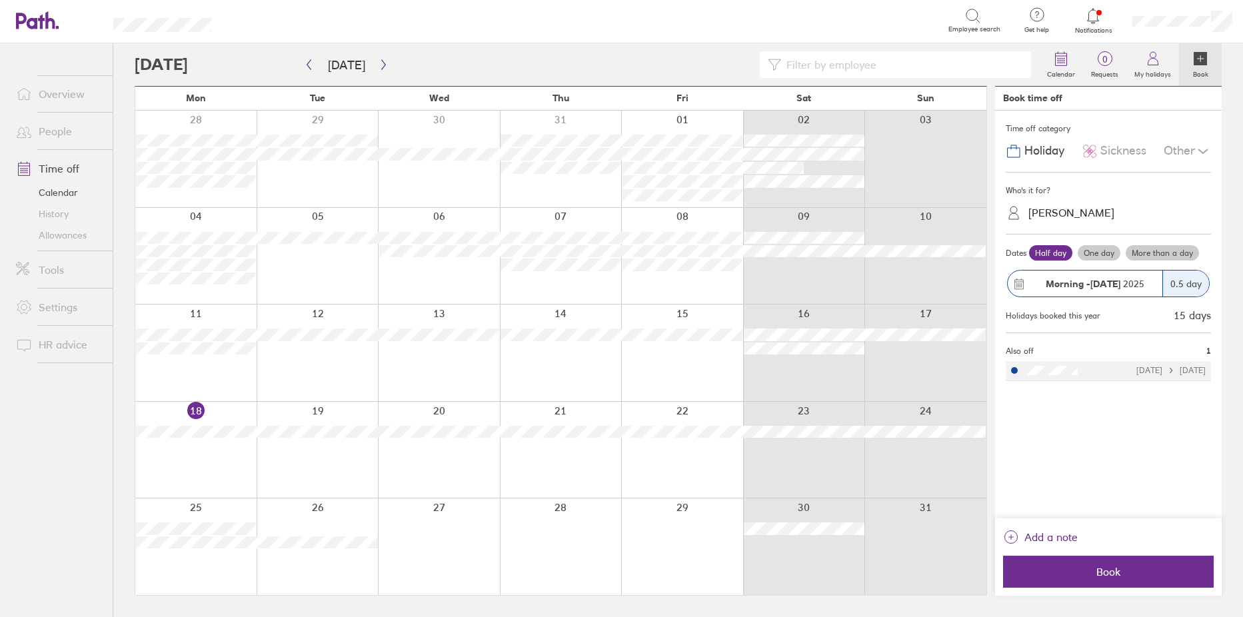
click at [1101, 572] on span "Book" at bounding box center [1109, 572] width 192 height 12
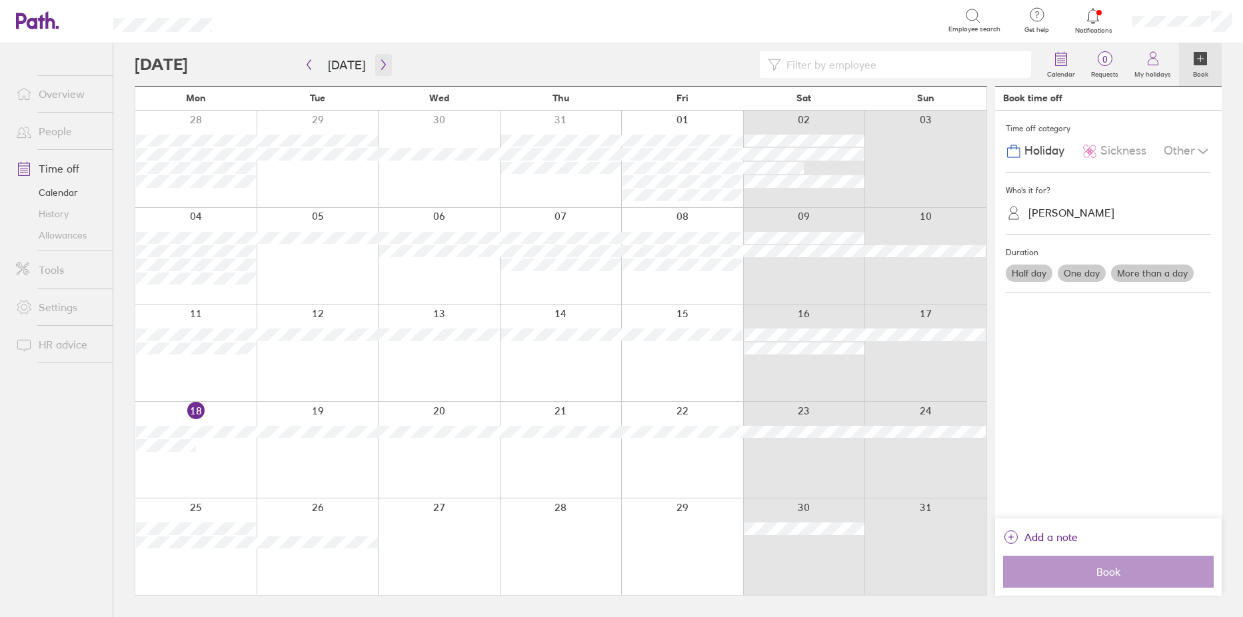
click at [379, 67] on icon "button" at bounding box center [384, 64] width 10 height 11
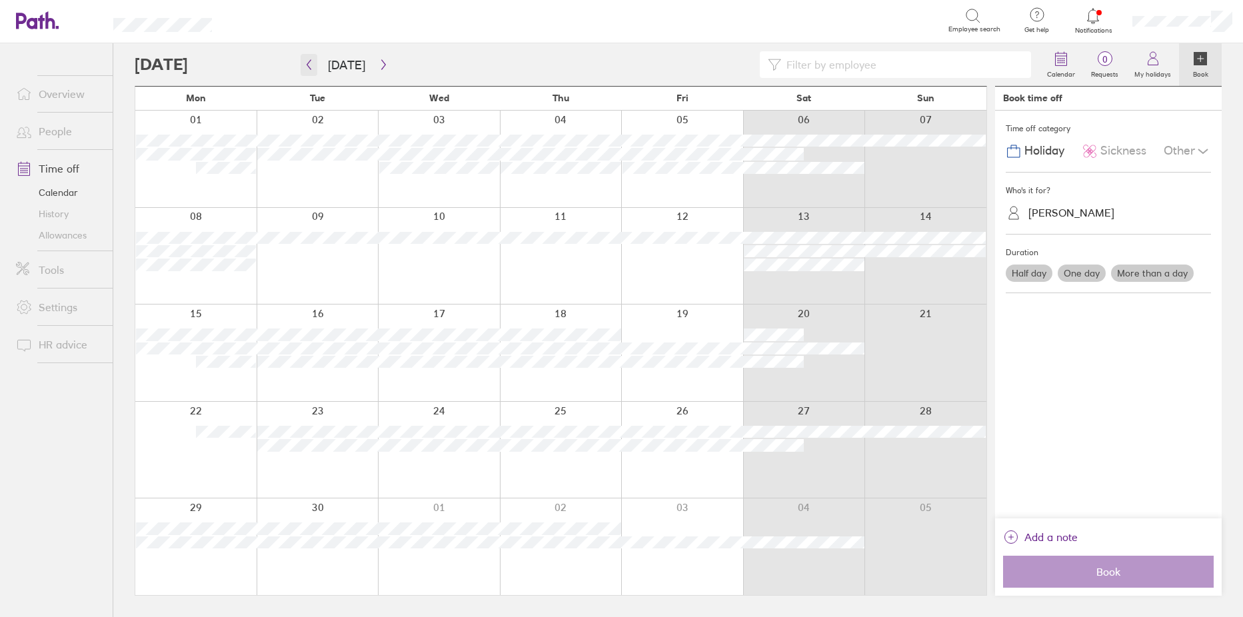
click at [309, 66] on icon "button" at bounding box center [309, 65] width 4 height 10
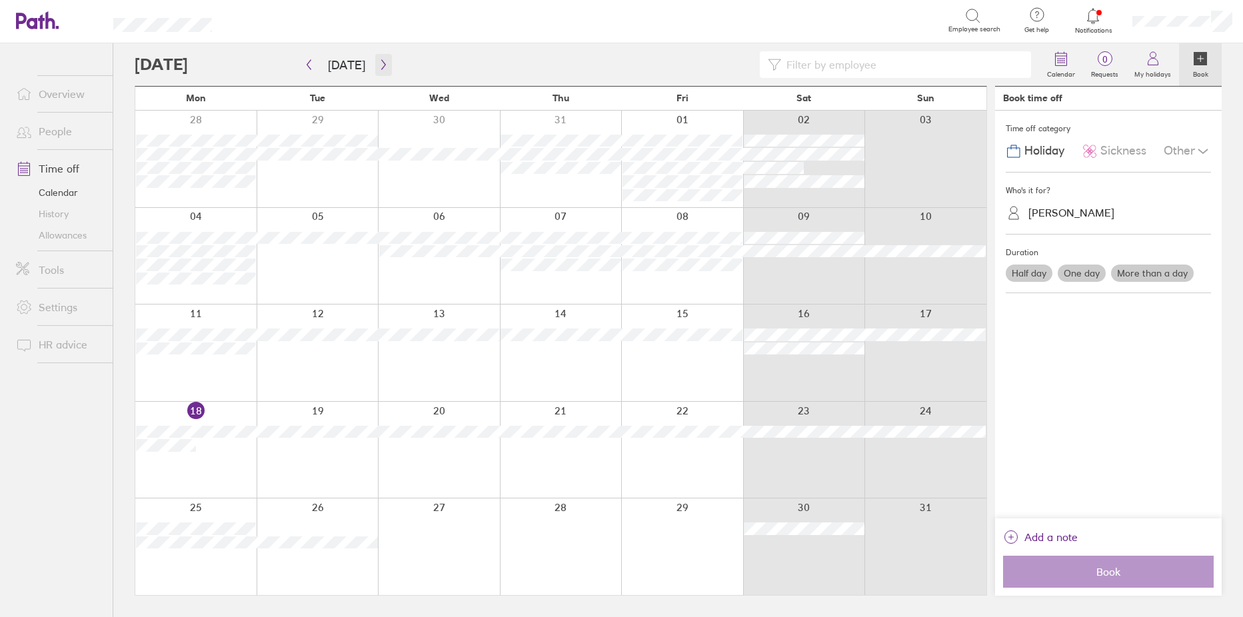
click at [379, 63] on icon "button" at bounding box center [384, 64] width 10 height 11
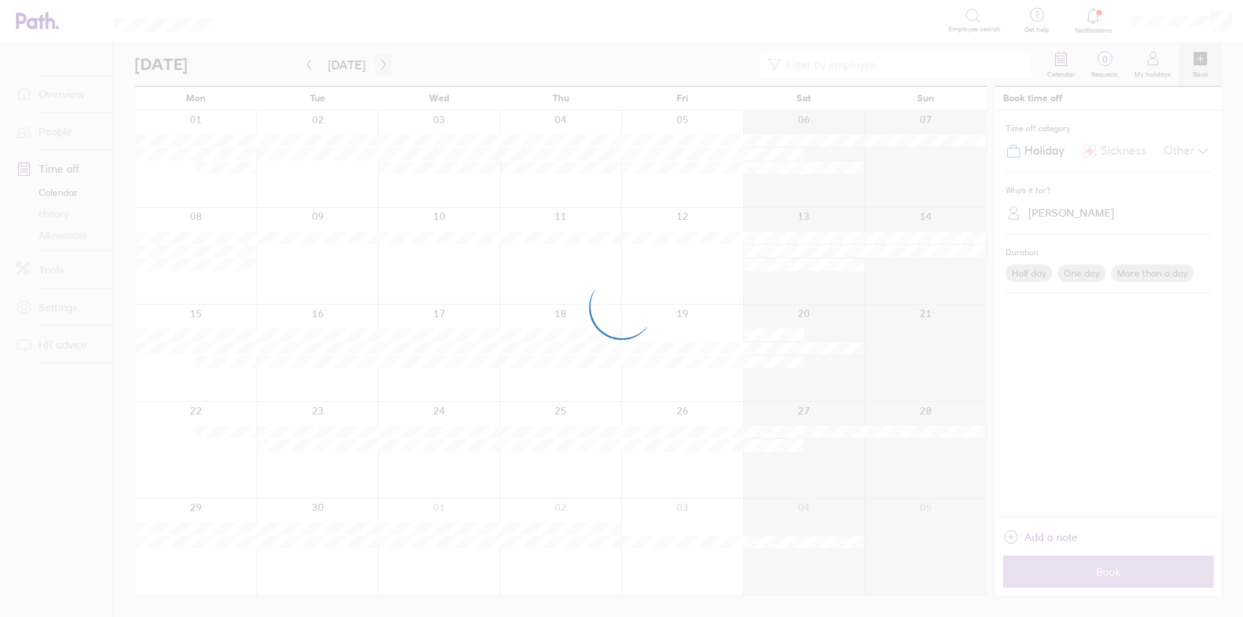
click at [379, 63] on div at bounding box center [621, 308] width 1243 height 617
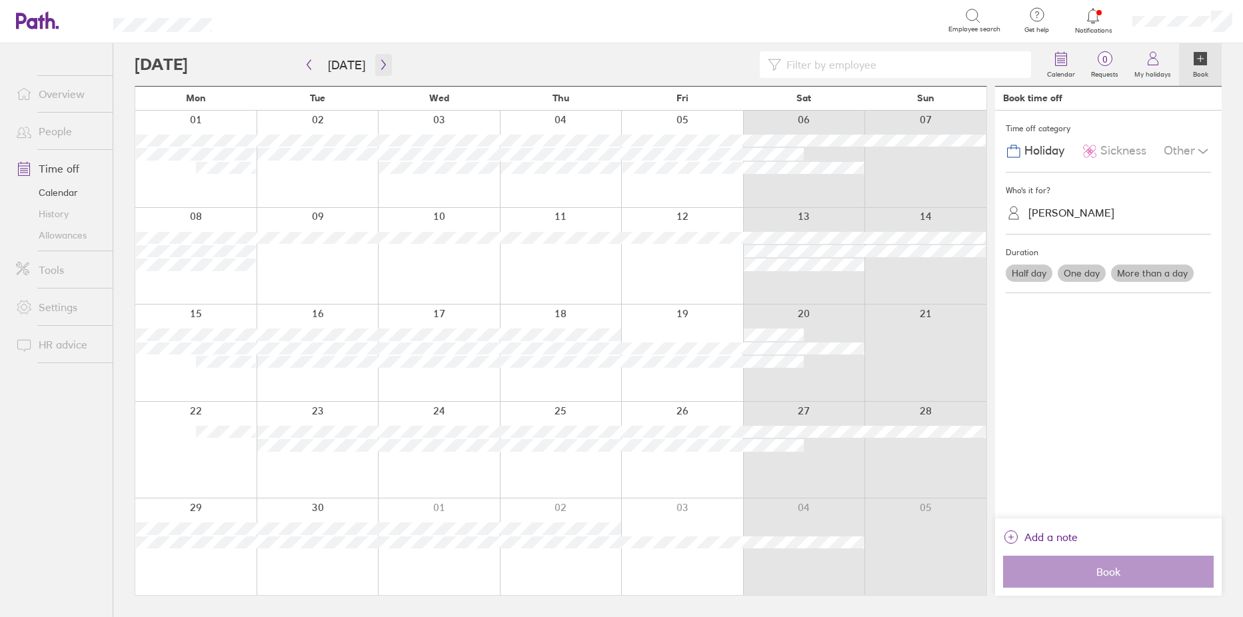
click at [379, 63] on icon "button" at bounding box center [384, 64] width 10 height 11
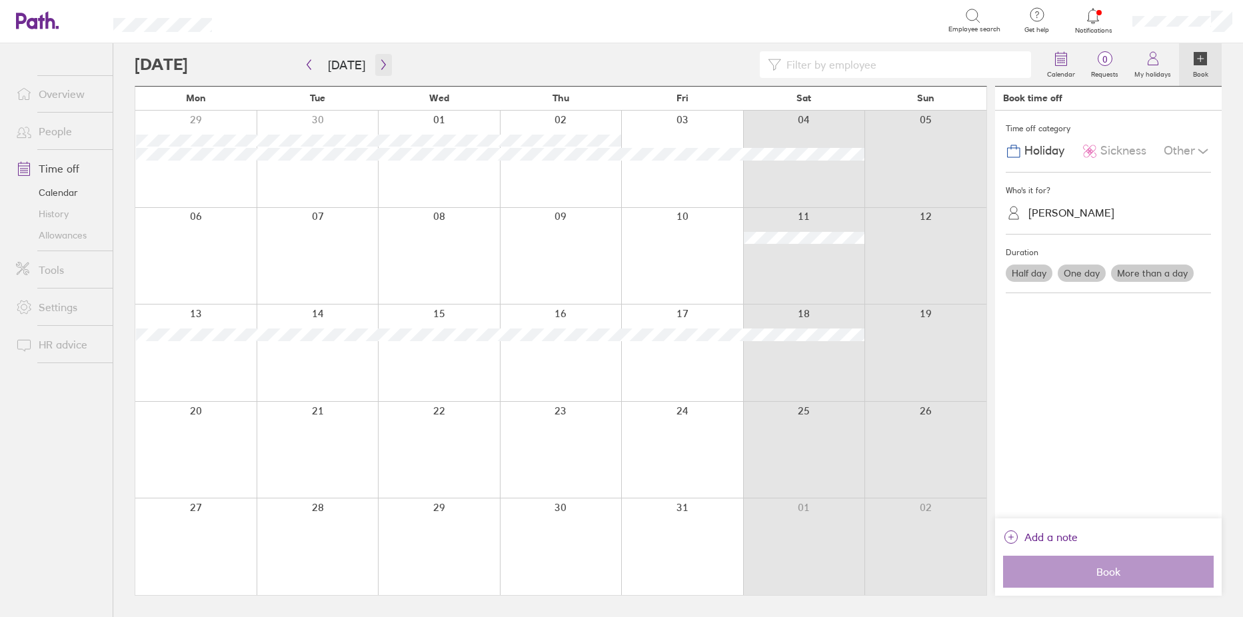
click at [379, 63] on icon "button" at bounding box center [384, 64] width 10 height 11
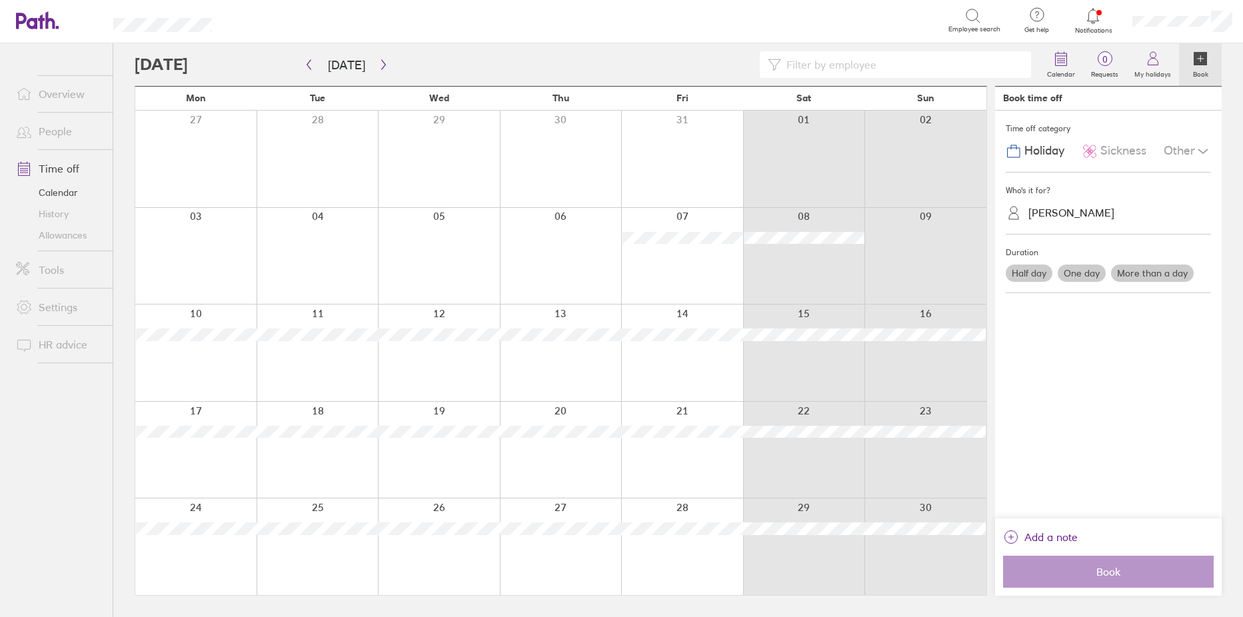
click at [53, 130] on link "People" at bounding box center [58, 131] width 107 height 27
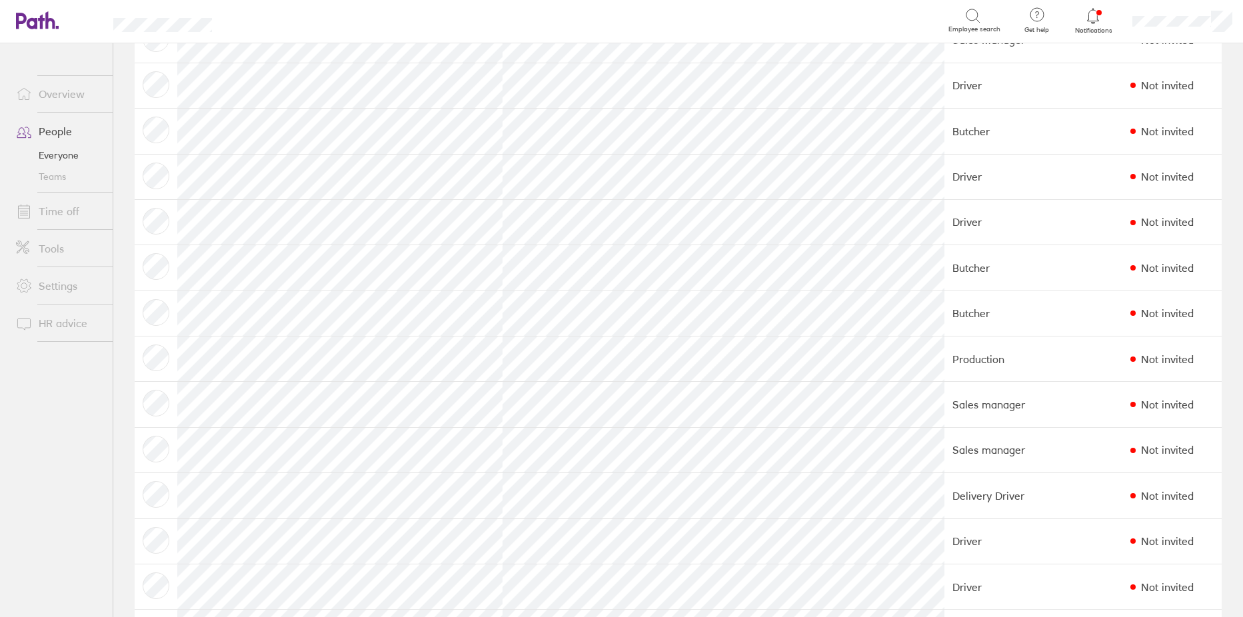
scroll to position [267, 0]
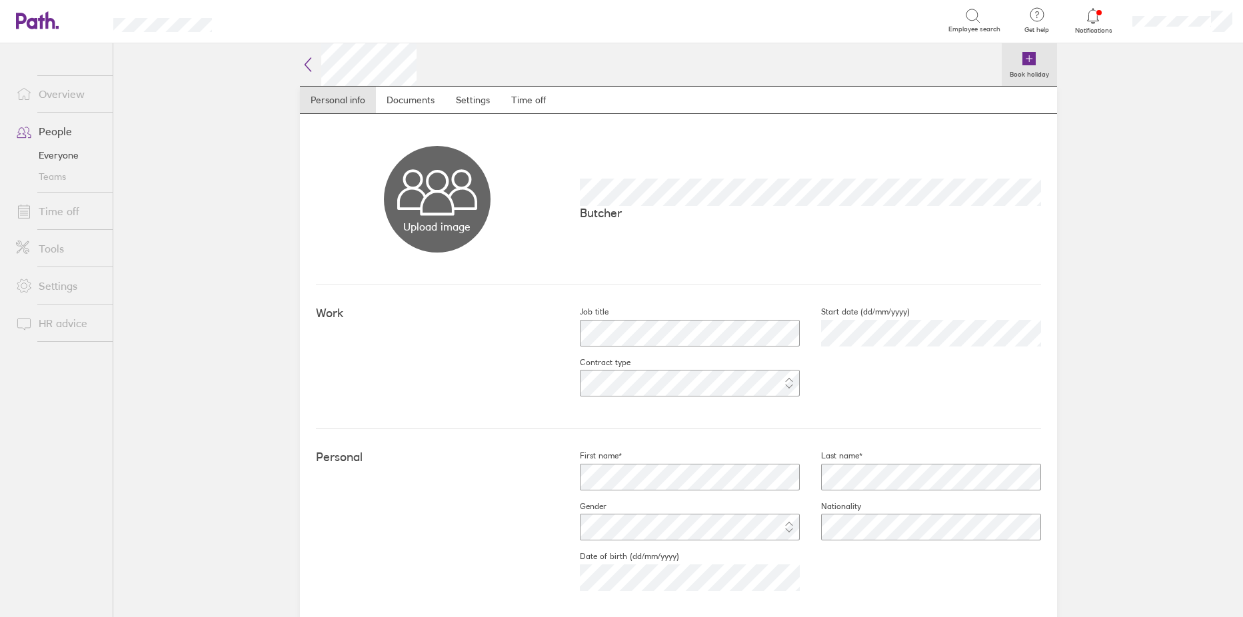
click at [1023, 55] on icon at bounding box center [1029, 58] width 13 height 13
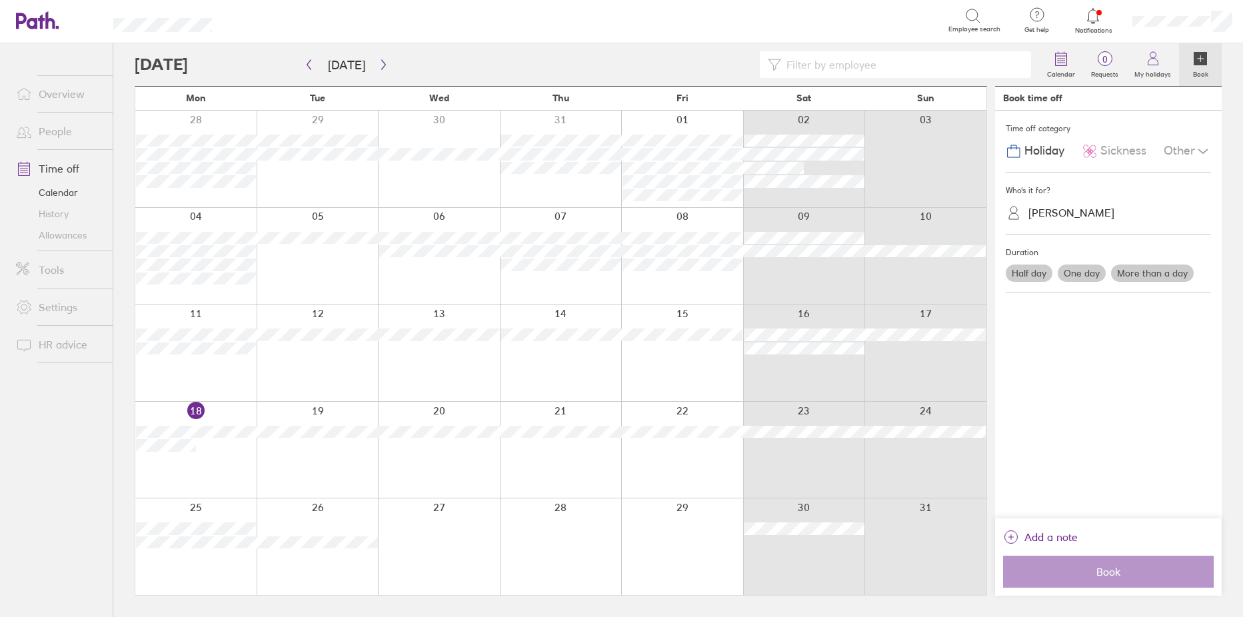
click at [191, 309] on div at bounding box center [195, 353] width 121 height 97
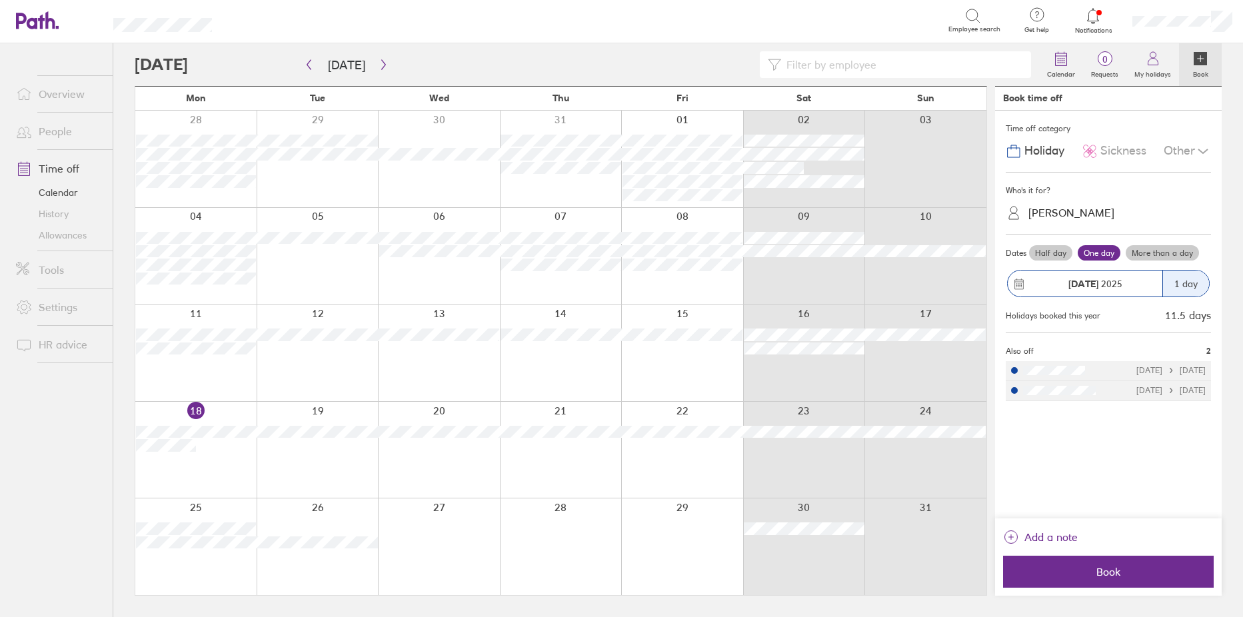
click at [1102, 153] on span "Sickness" at bounding box center [1124, 151] width 46 height 14
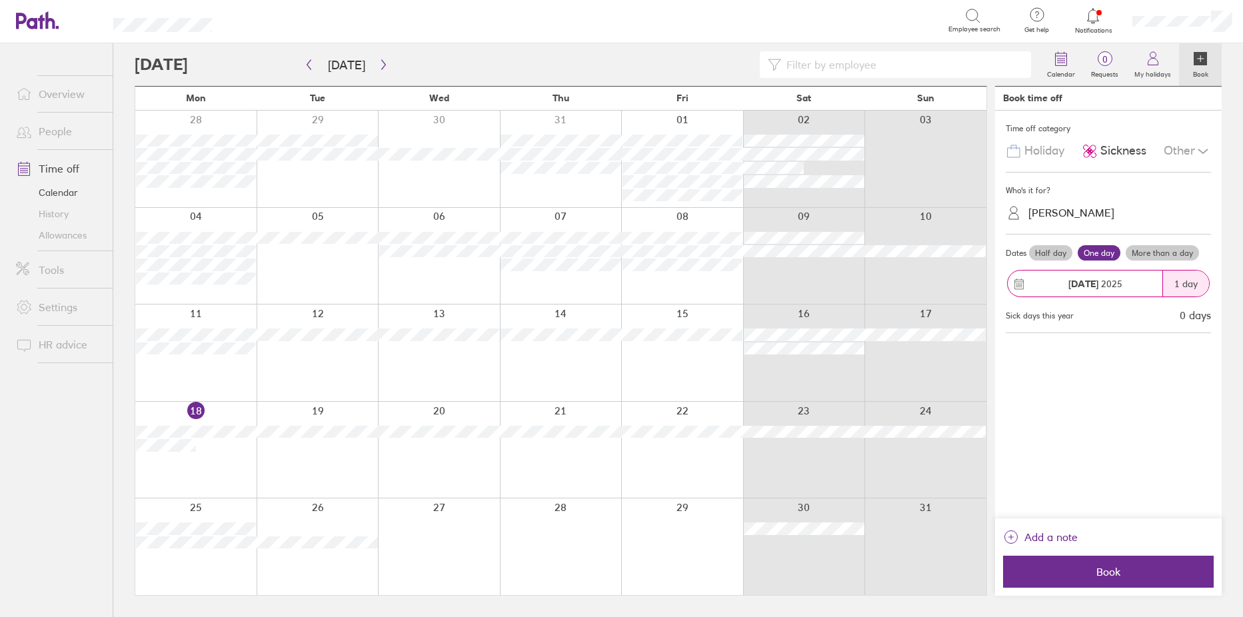
click at [1037, 253] on label "Half day" at bounding box center [1050, 253] width 43 height 16
click at [0, 0] on input "Half day" at bounding box center [0, 0] width 0 height 0
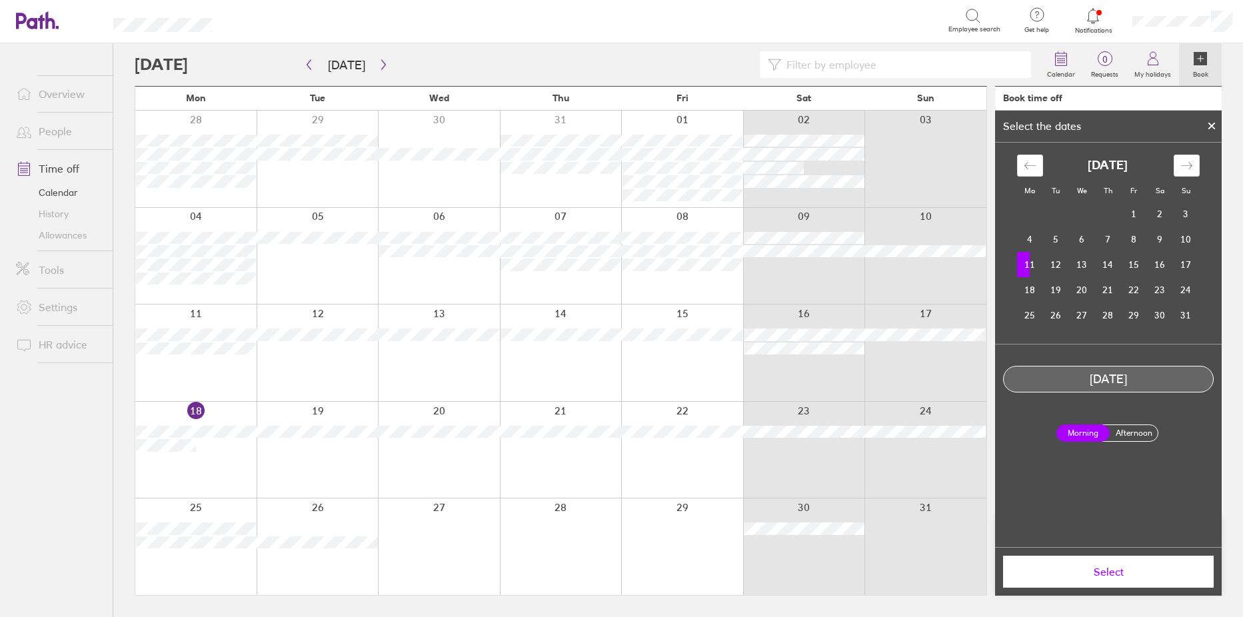
click at [1087, 561] on button "Select" at bounding box center [1108, 572] width 211 height 32
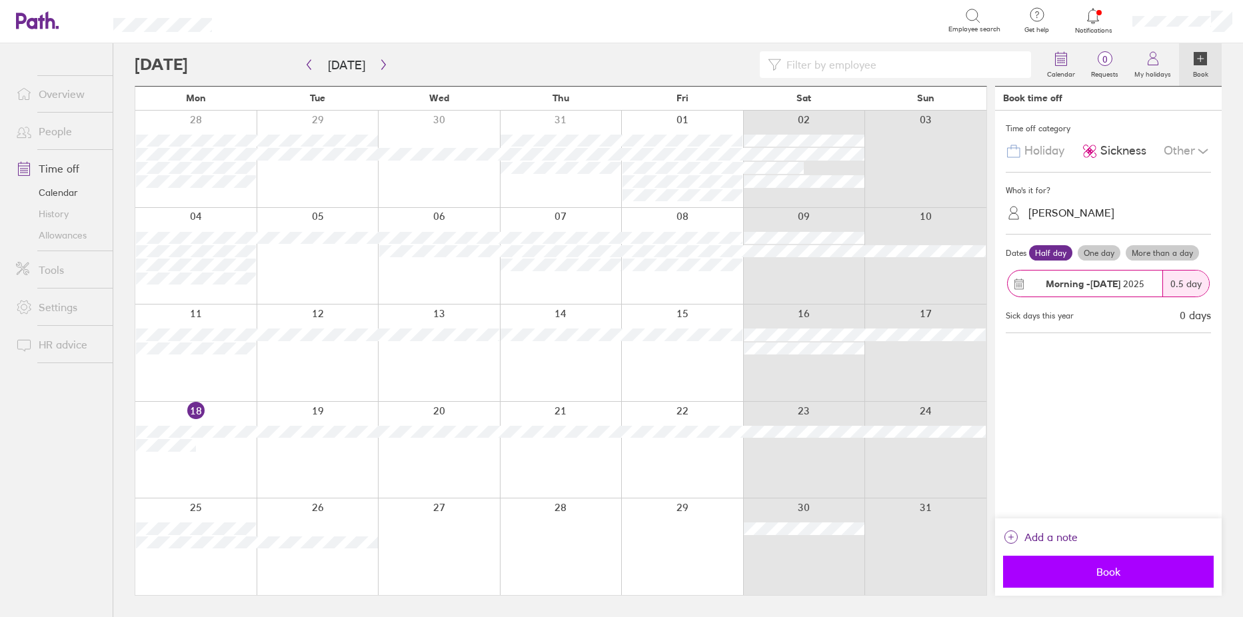
click at [1113, 578] on span "Book" at bounding box center [1109, 572] width 192 height 12
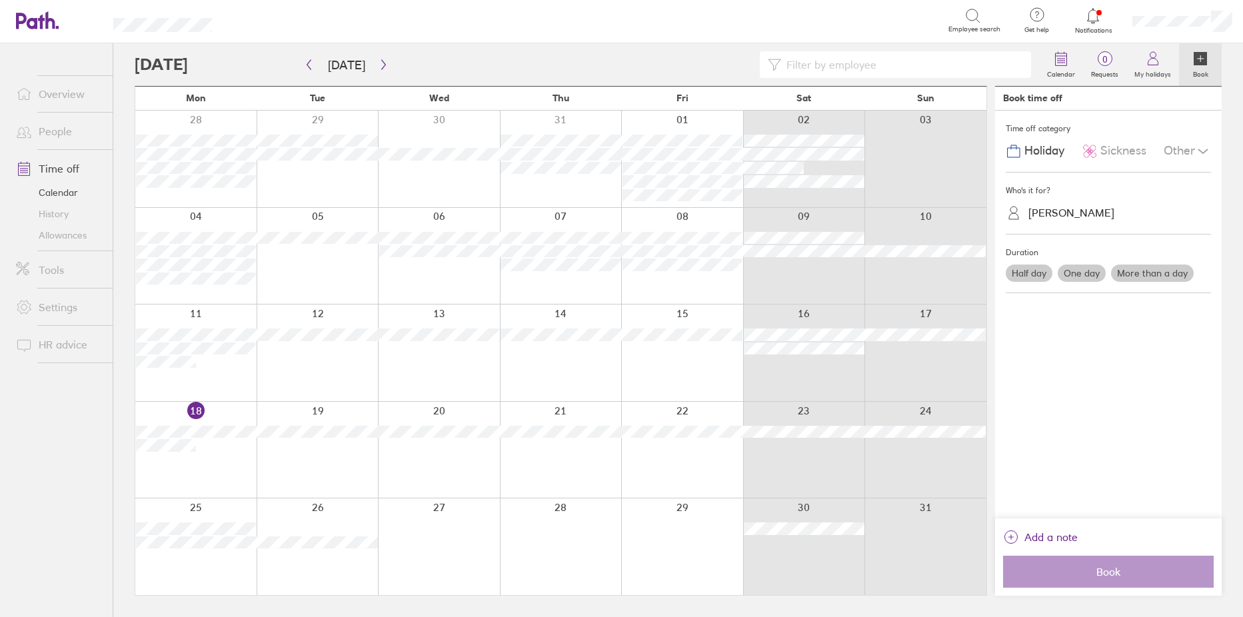
click at [309, 380] on div at bounding box center [318, 353] width 122 height 97
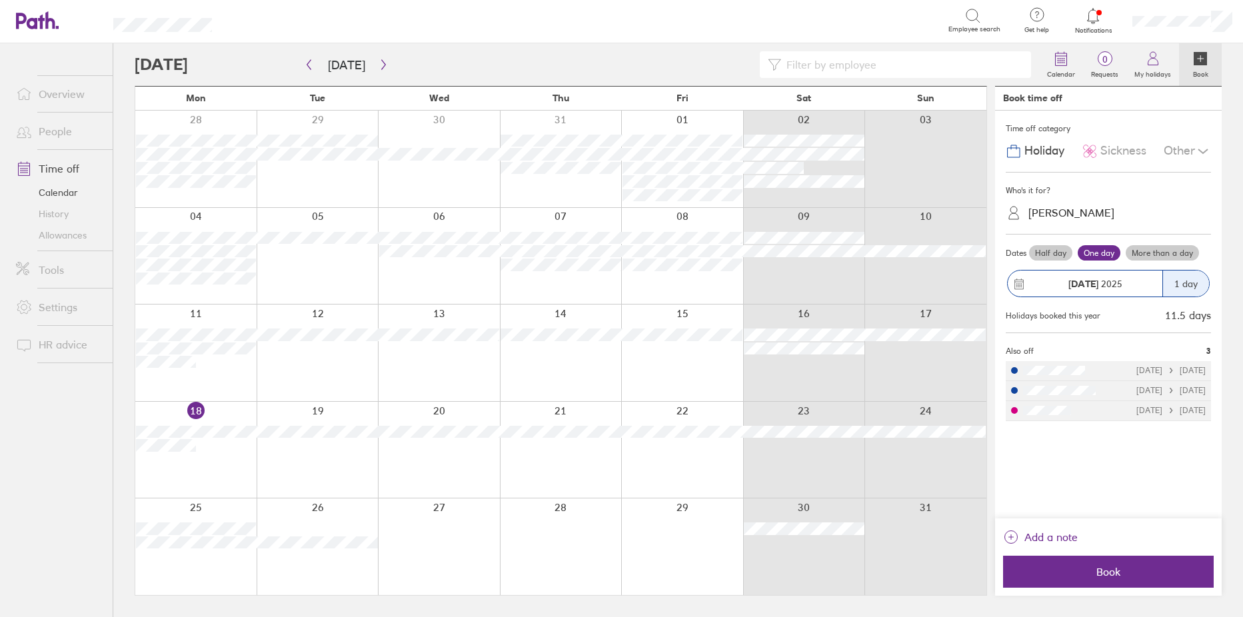
click at [1113, 151] on span "Sickness" at bounding box center [1124, 151] width 46 height 14
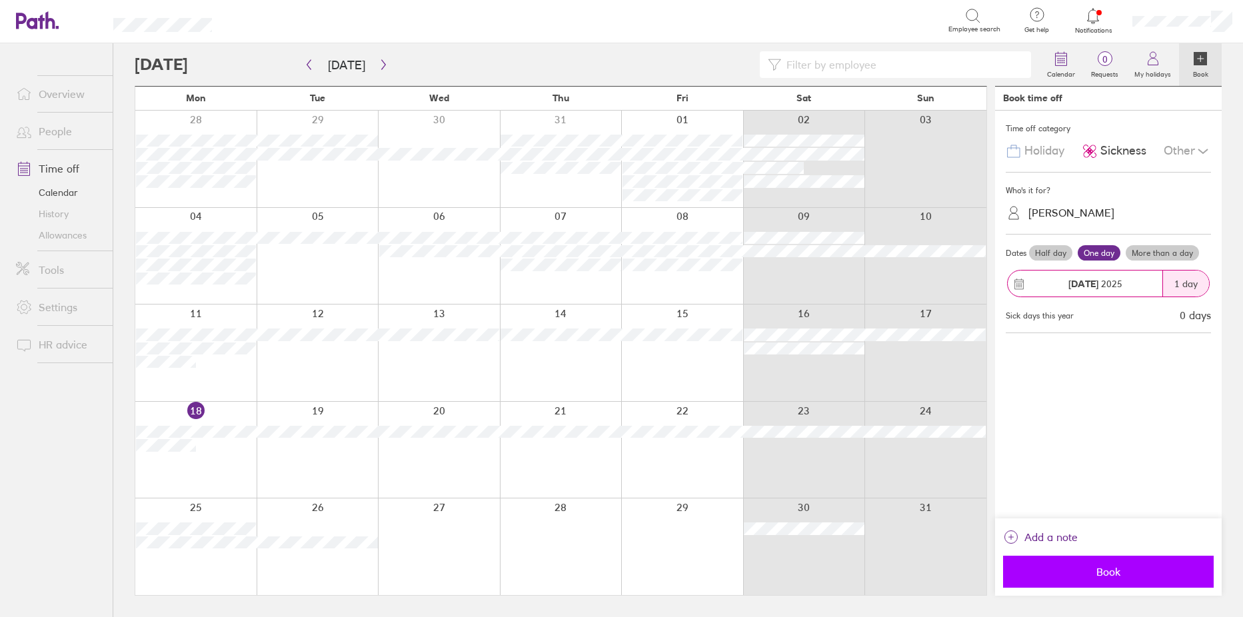
click at [1123, 566] on span "Book" at bounding box center [1109, 572] width 192 height 12
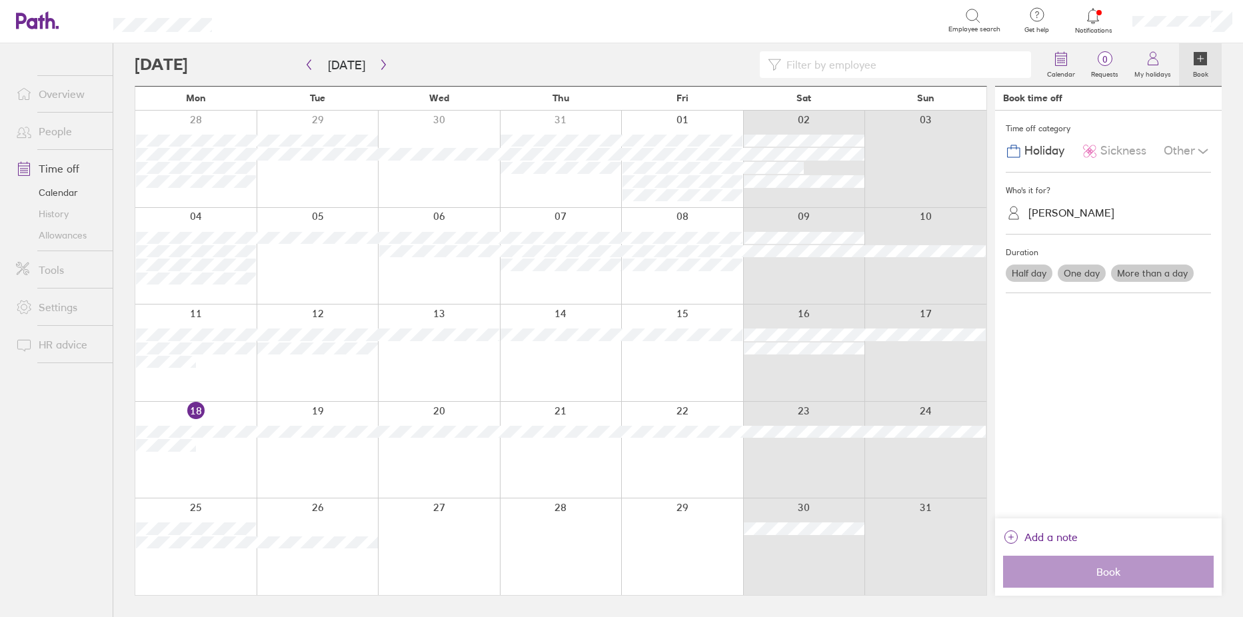
click at [436, 362] on div at bounding box center [439, 353] width 122 height 97
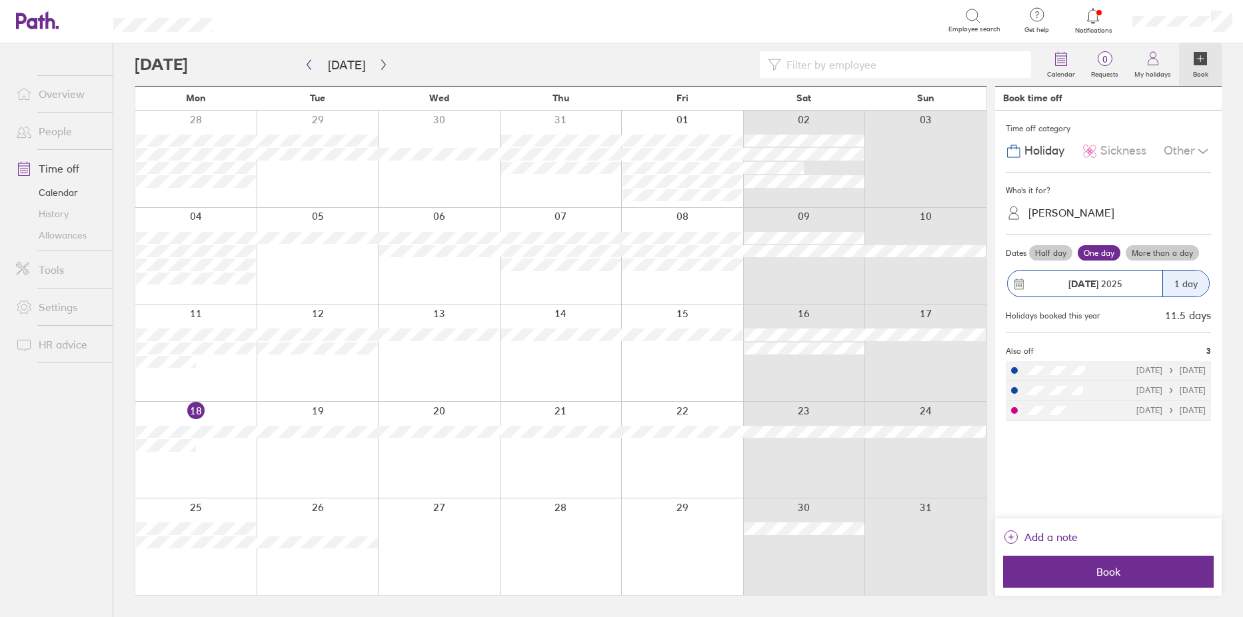
click at [1121, 145] on span "Sickness" at bounding box center [1124, 151] width 46 height 14
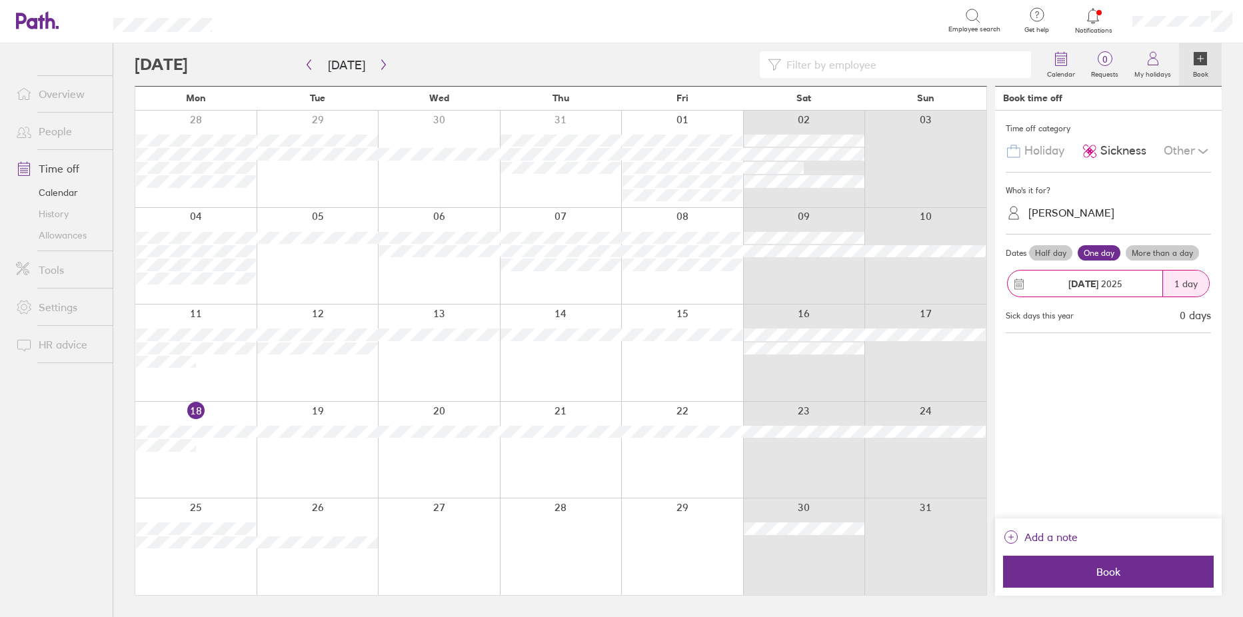
click at [1046, 245] on label "Half day" at bounding box center [1050, 253] width 43 height 16
click at [0, 0] on input "Half day" at bounding box center [0, 0] width 0 height 0
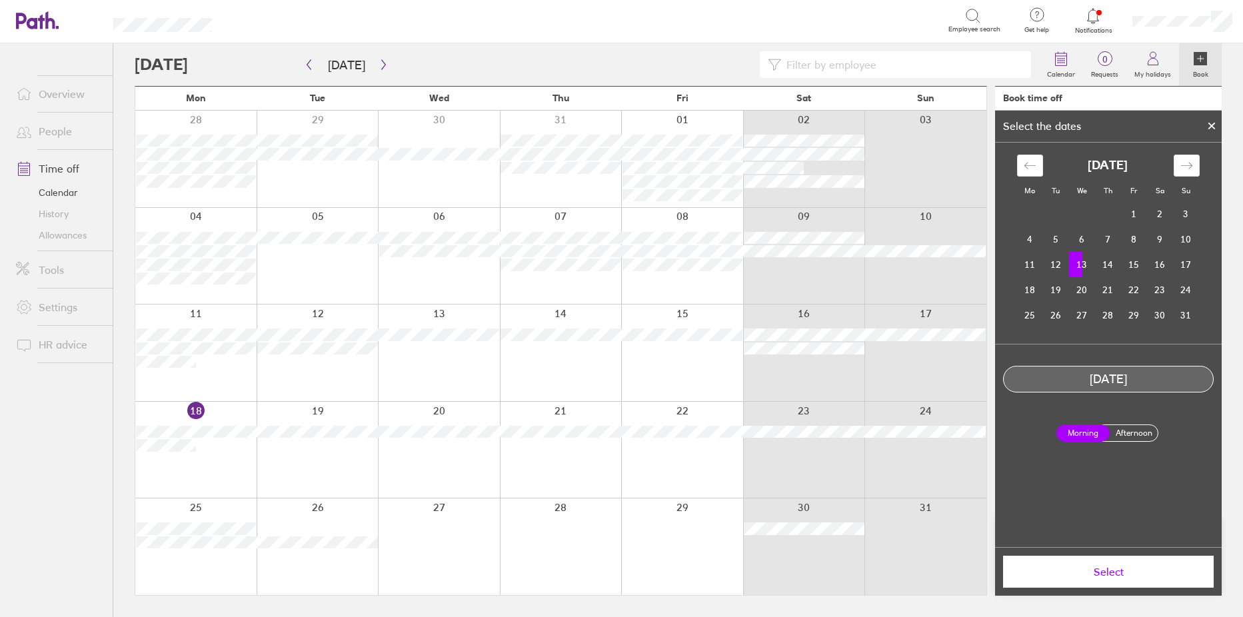
click at [1112, 572] on span "Select" at bounding box center [1109, 572] width 192 height 12
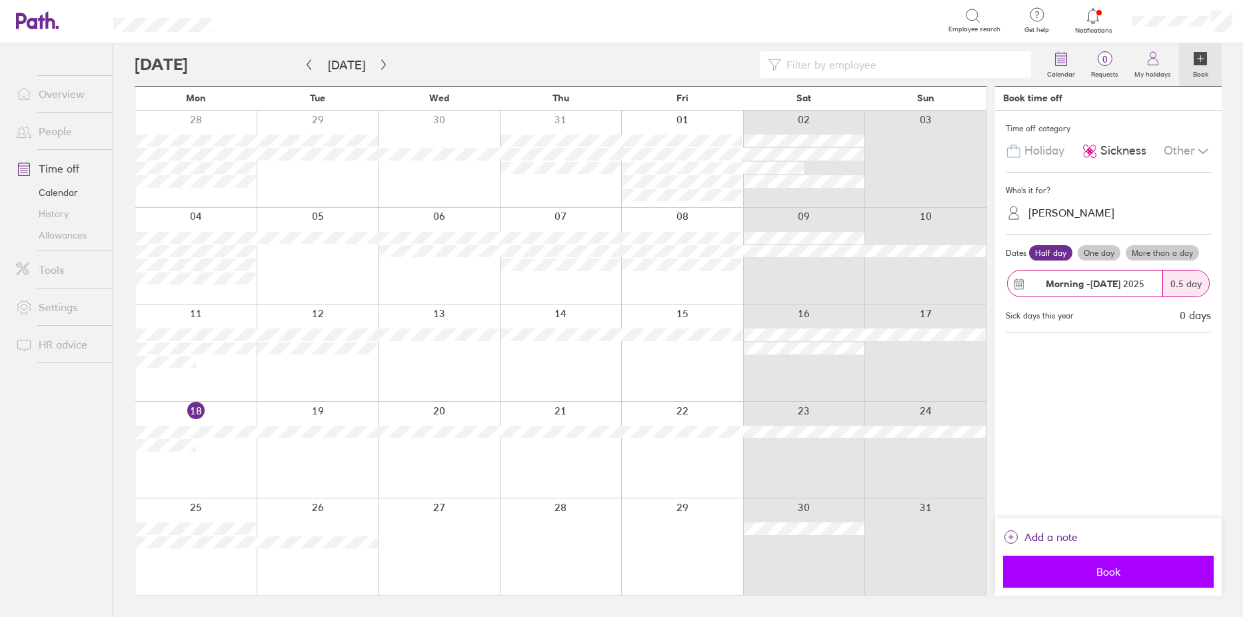
click at [1063, 567] on span "Book" at bounding box center [1109, 572] width 192 height 12
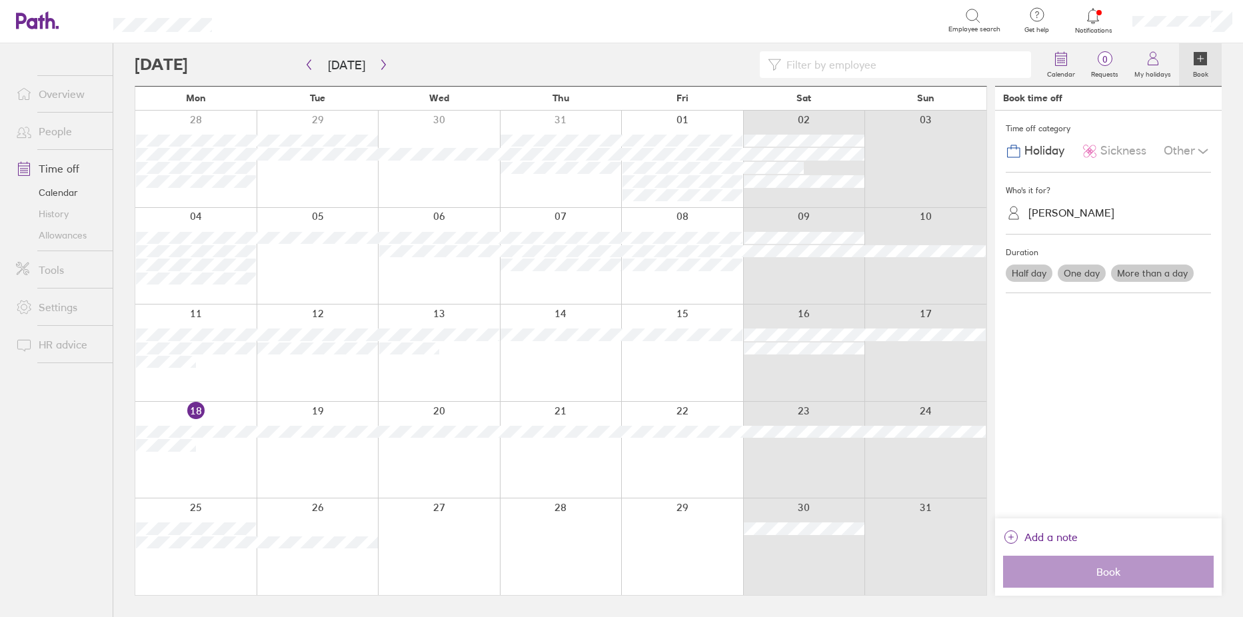
click at [525, 363] on div at bounding box center [561, 353] width 122 height 97
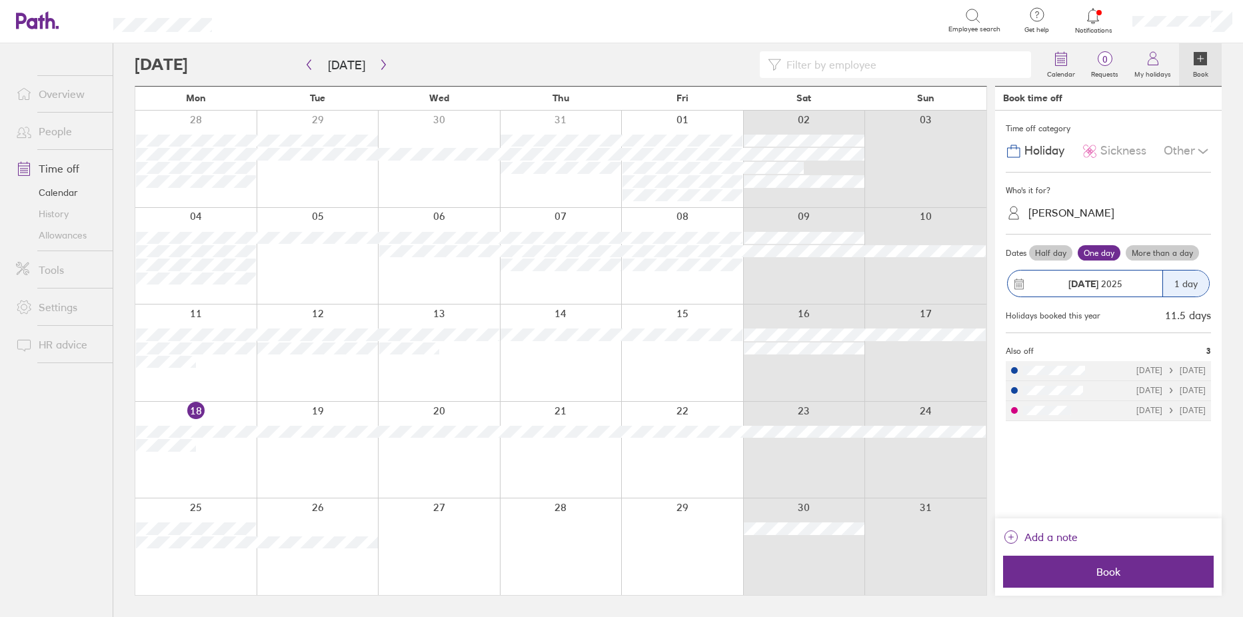
click at [1116, 155] on span "Sickness" at bounding box center [1124, 151] width 46 height 14
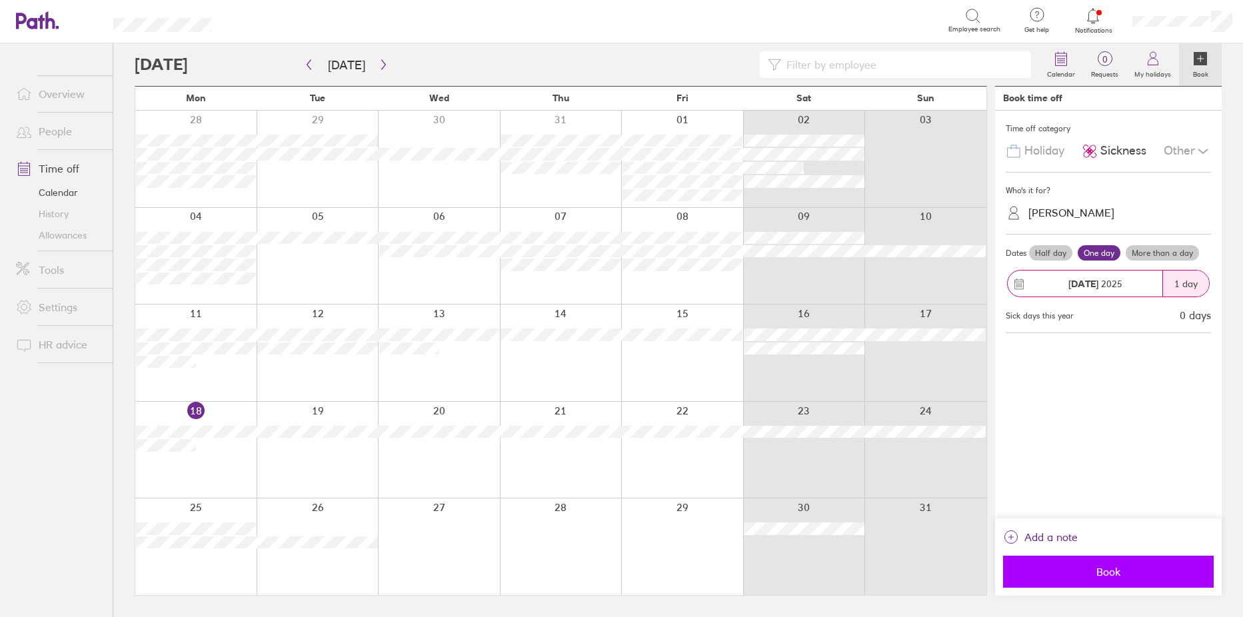
click at [1115, 571] on span "Book" at bounding box center [1109, 572] width 192 height 12
